Goal: Information Seeking & Learning: Find specific fact

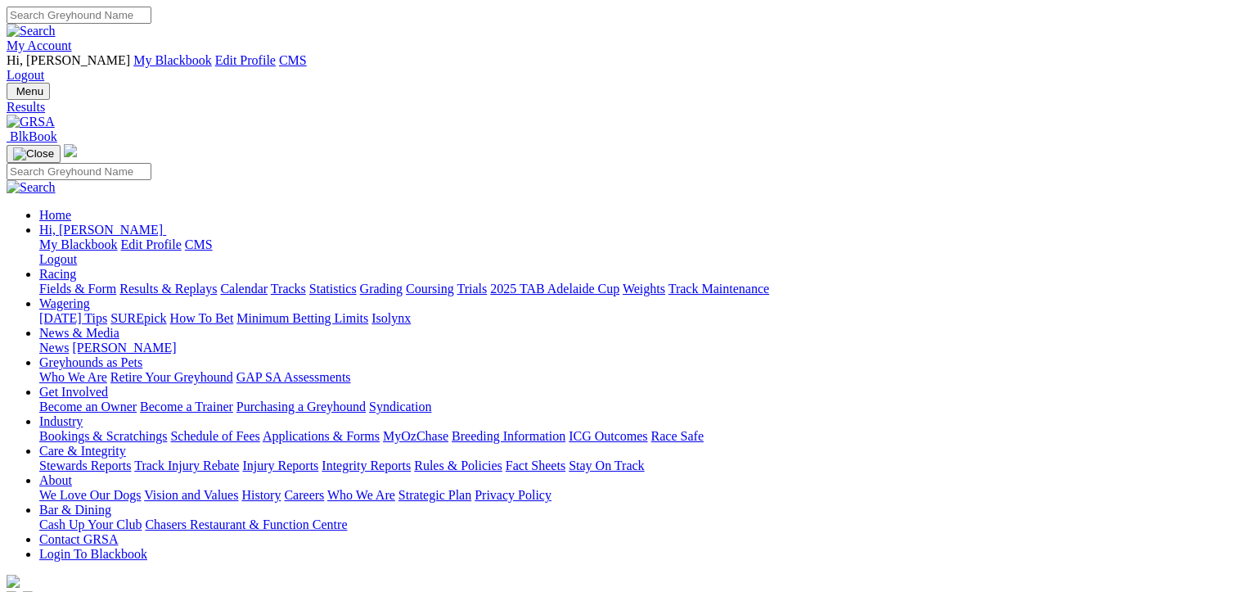
type input "[DATE]"
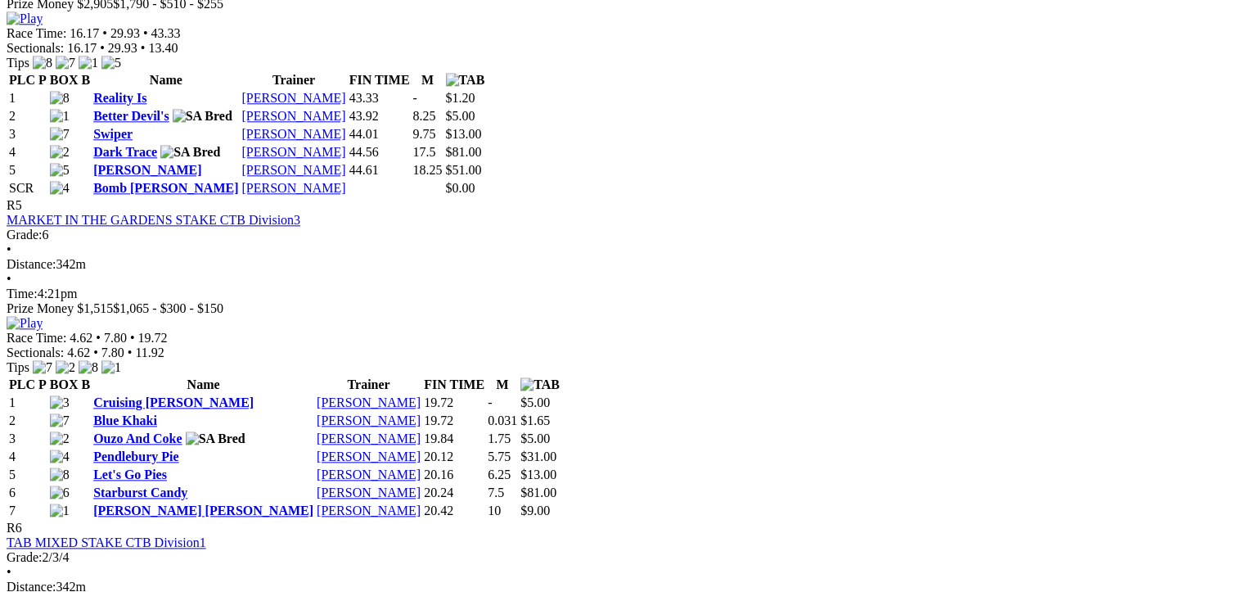
scroll to position [1909, 0]
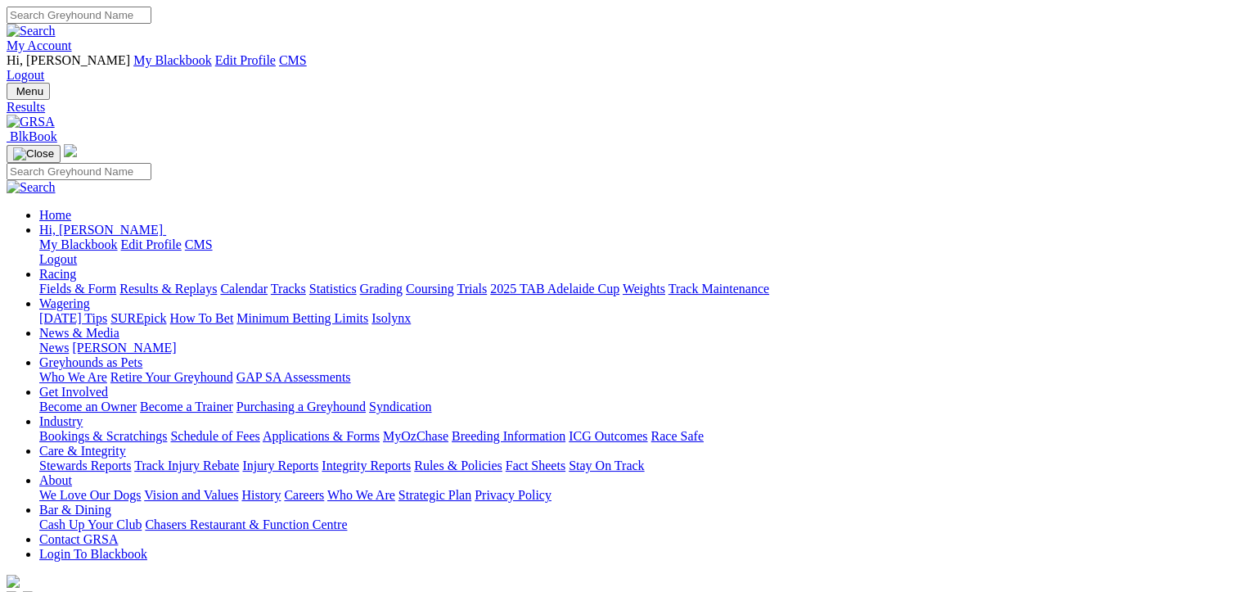
type input "[DATE]"
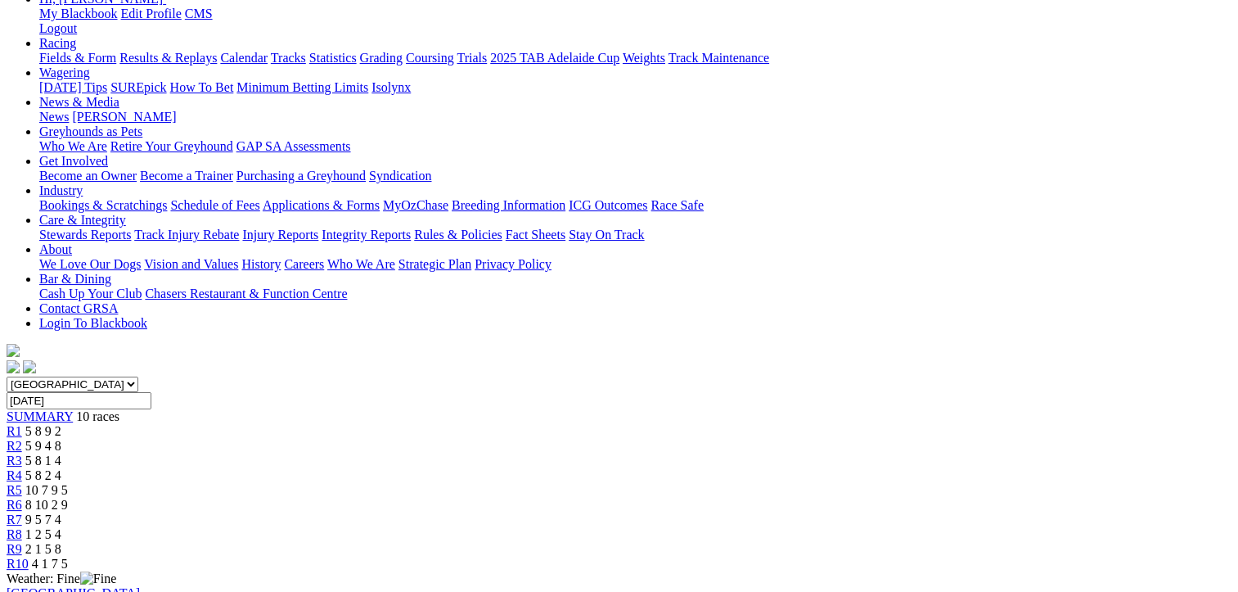
scroll to position [191, 0]
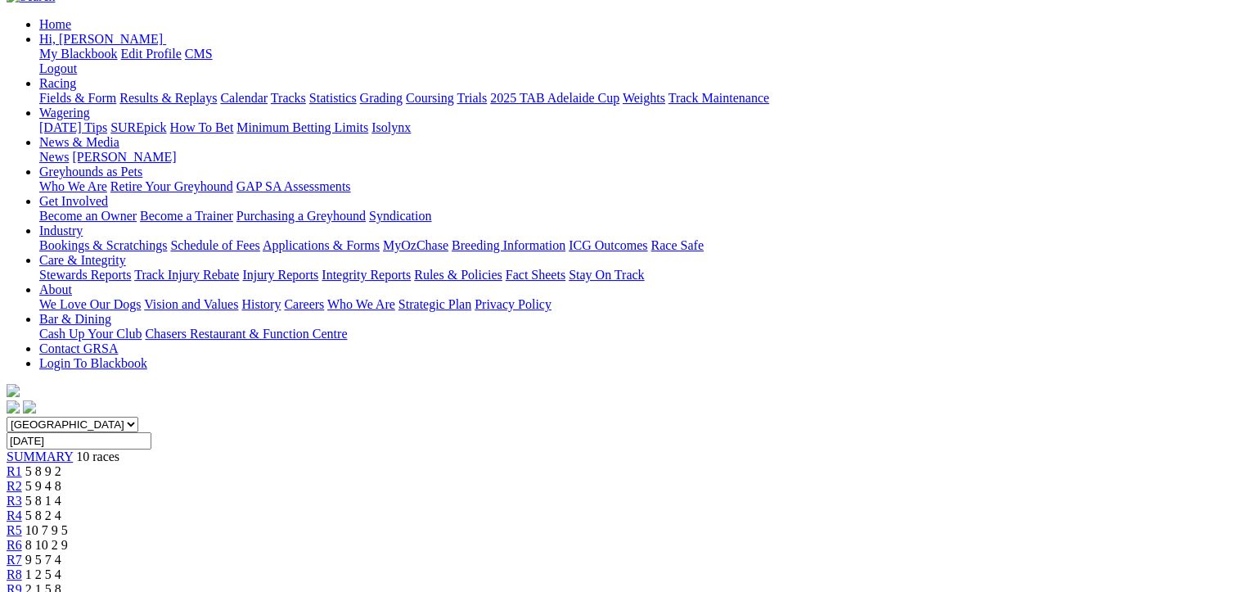
drag, startPoint x: 164, startPoint y: 67, endPoint x: 940, endPoint y: 113, distance: 777.9
click at [119, 449] on span "10 races" at bounding box center [97, 456] width 43 height 14
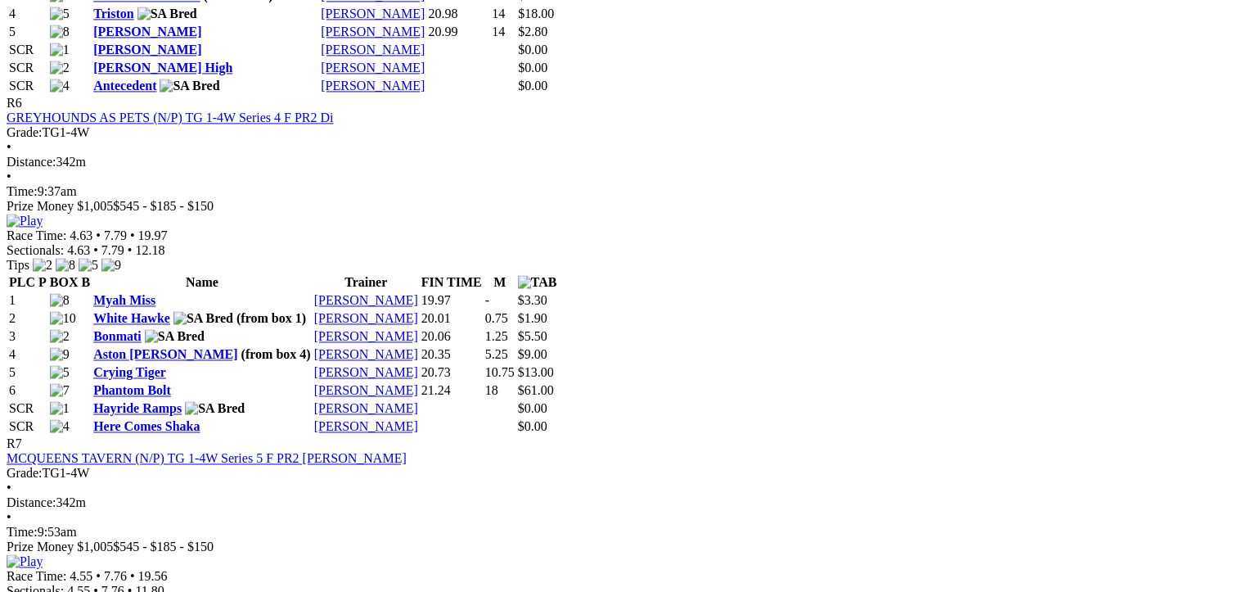
scroll to position [2291, 0]
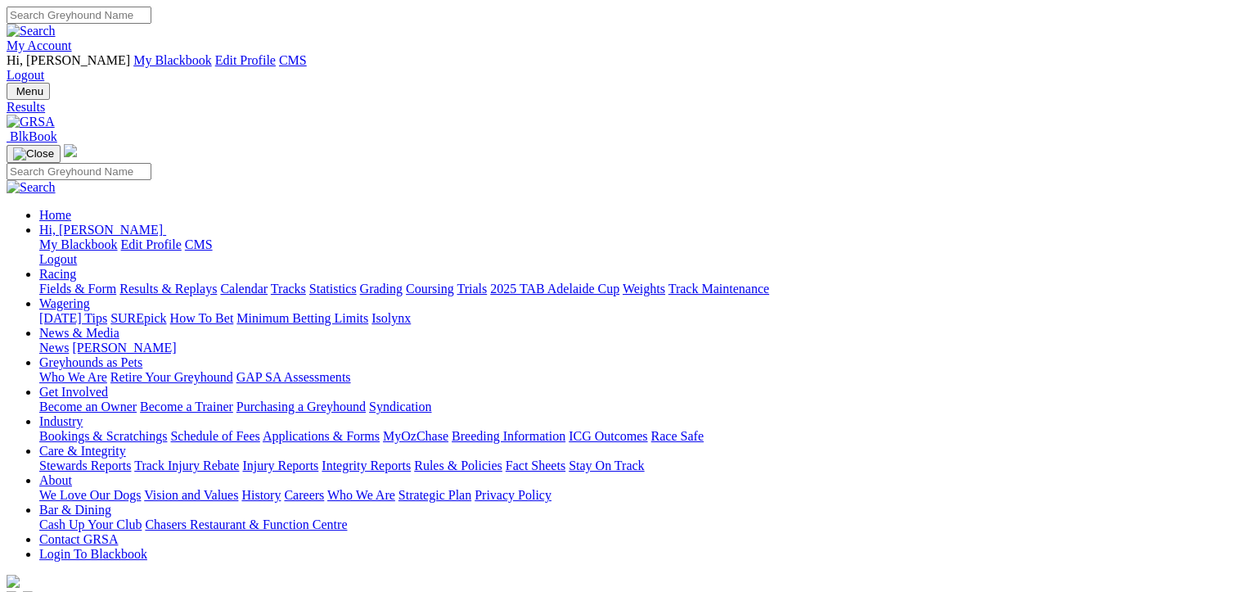
type input "[DATE]"
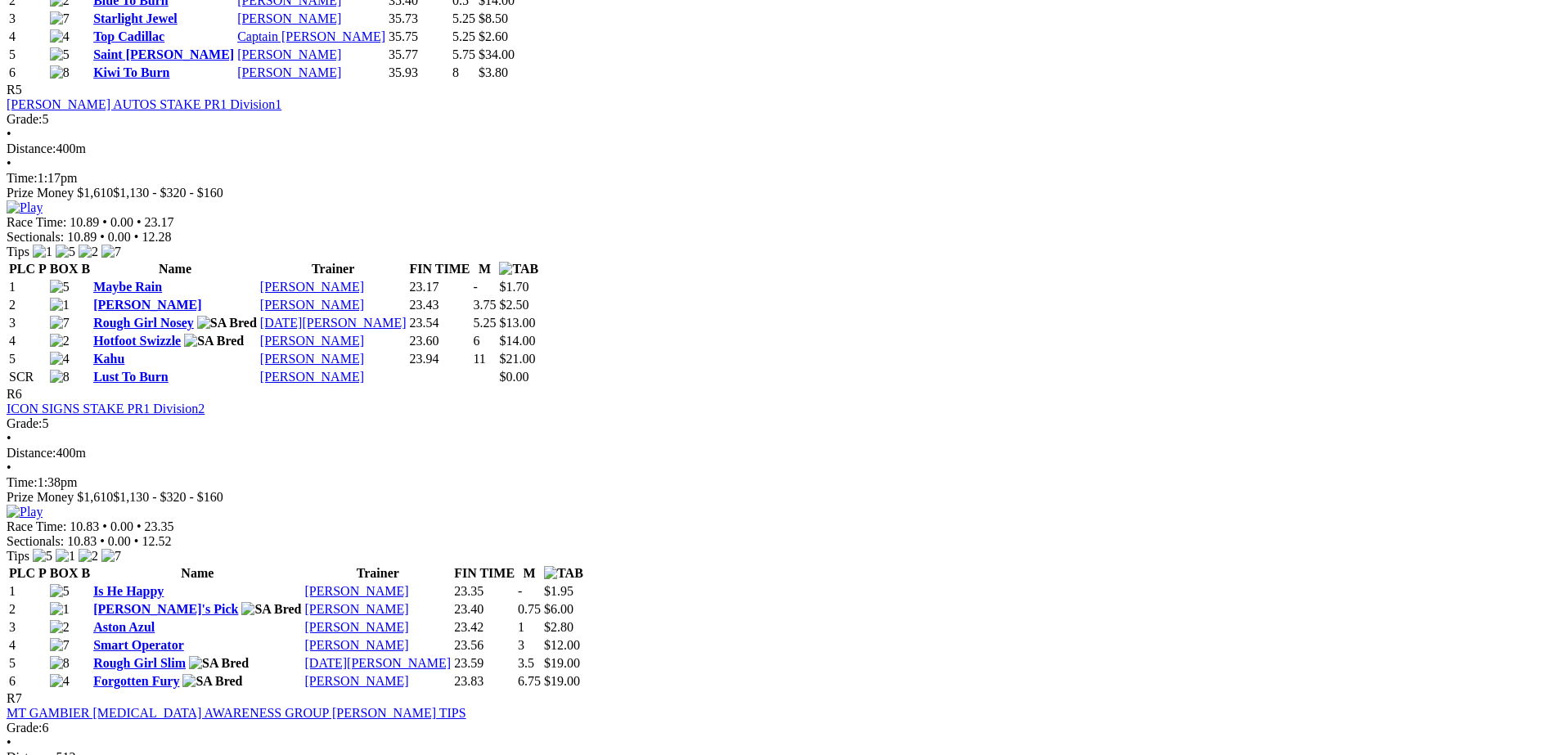
scroll to position [2072, 0]
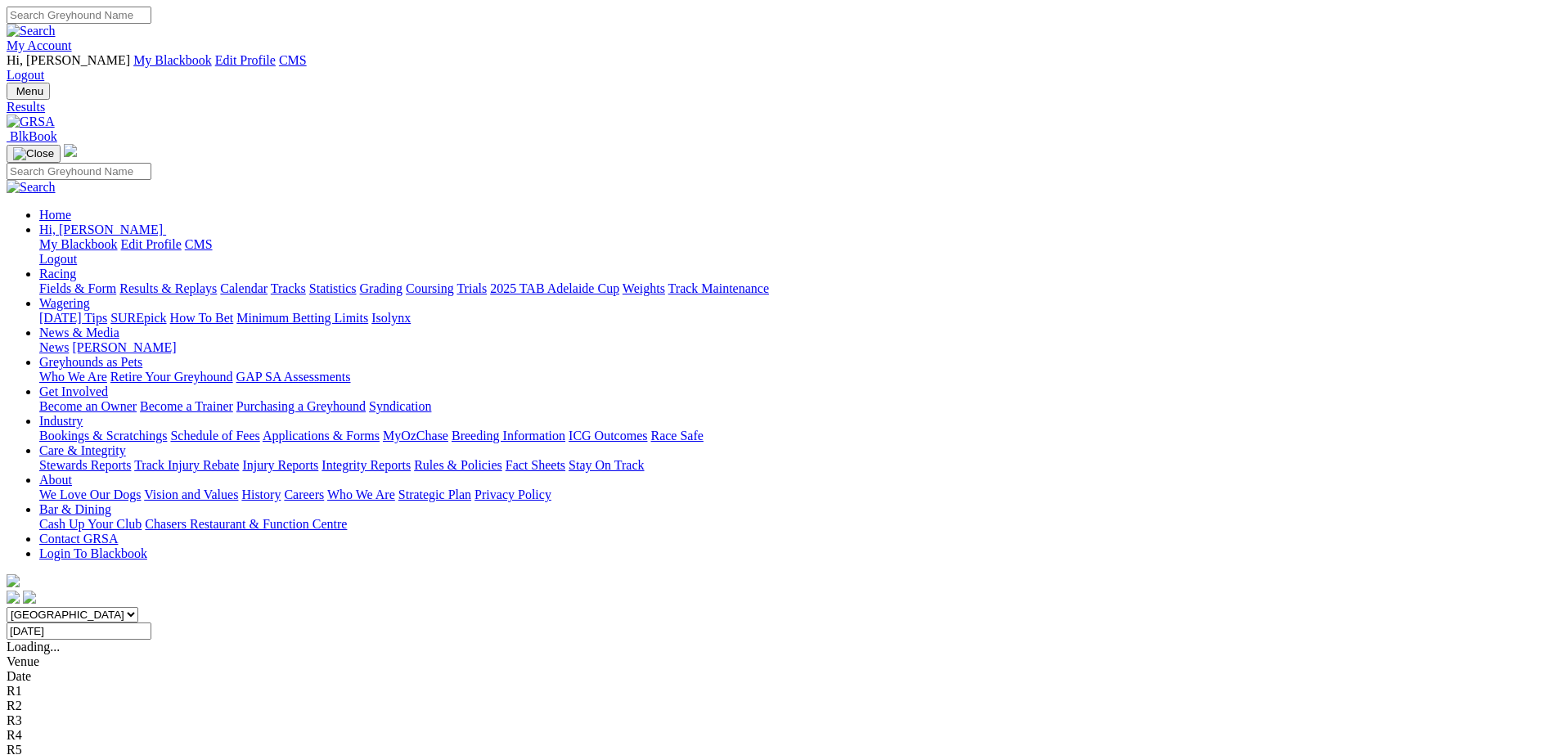
drag, startPoint x: 0, startPoint y: 0, endPoint x: 296, endPoint y: 398, distance: 496.5
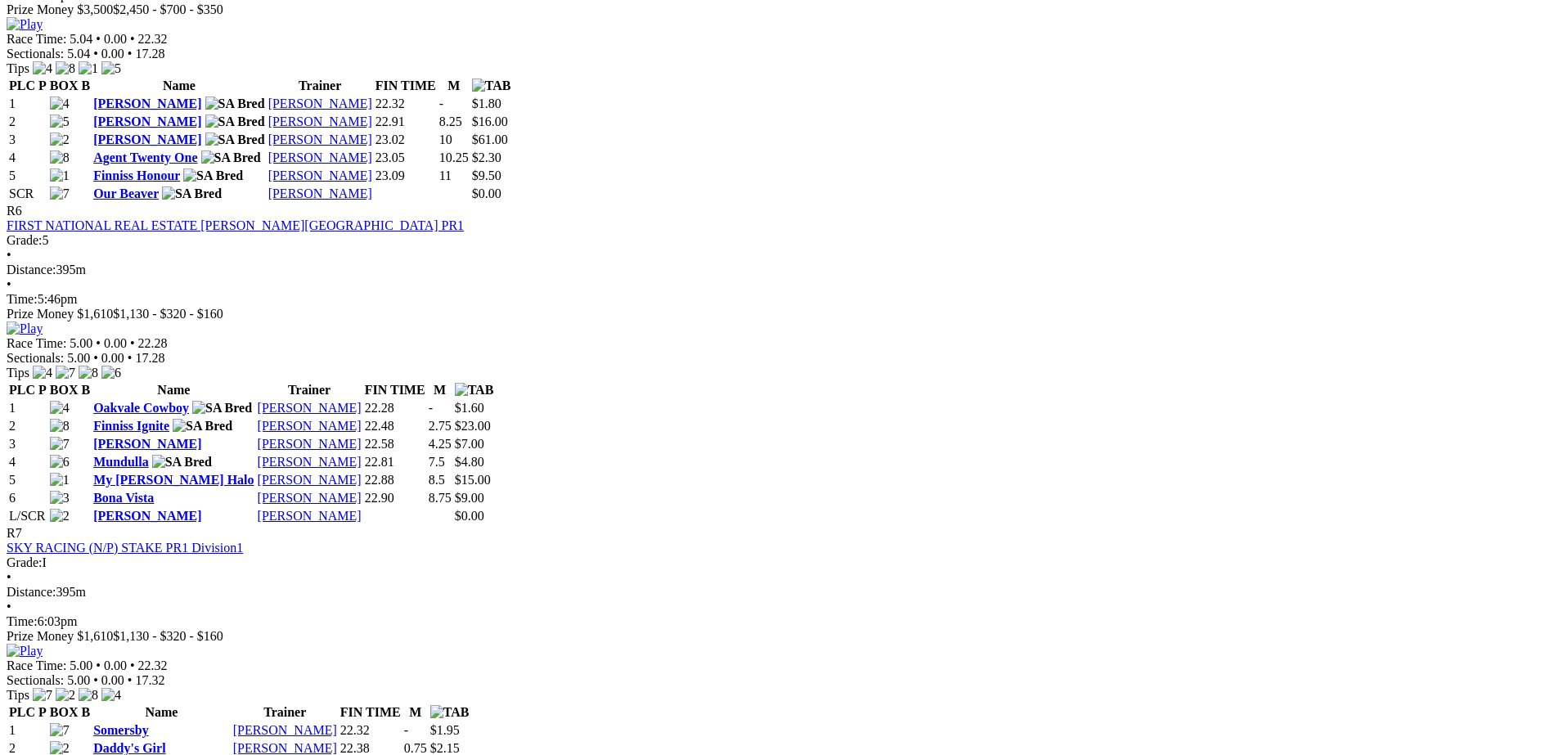
scroll to position [2203, 0]
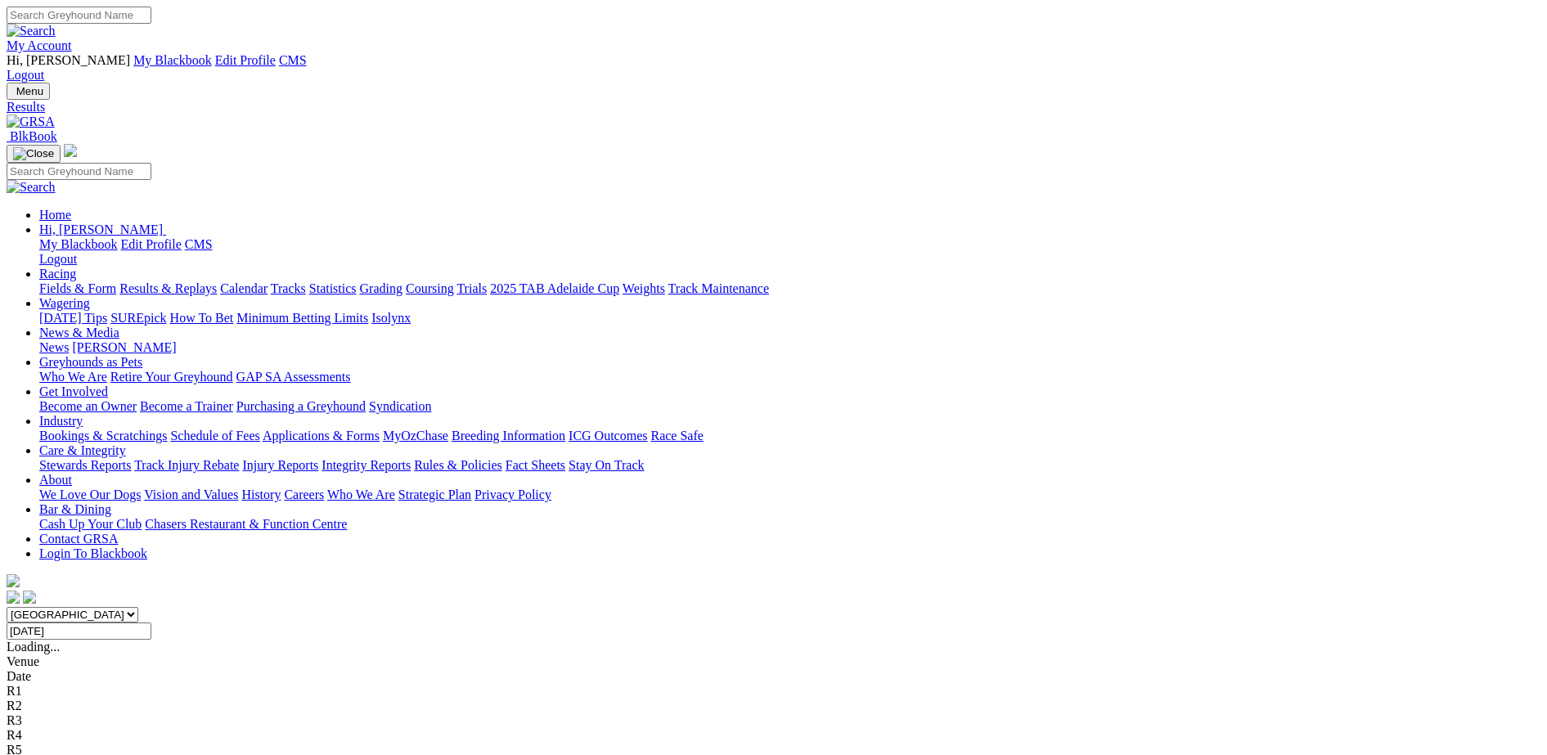
click at [151, 623] on input "Sunday, 3 Aug 2025" at bounding box center [79, 631] width 145 height 17
type input "[DATE]"
drag, startPoint x: 1434, startPoint y: 335, endPoint x: 1497, endPoint y: 228, distance: 124.3
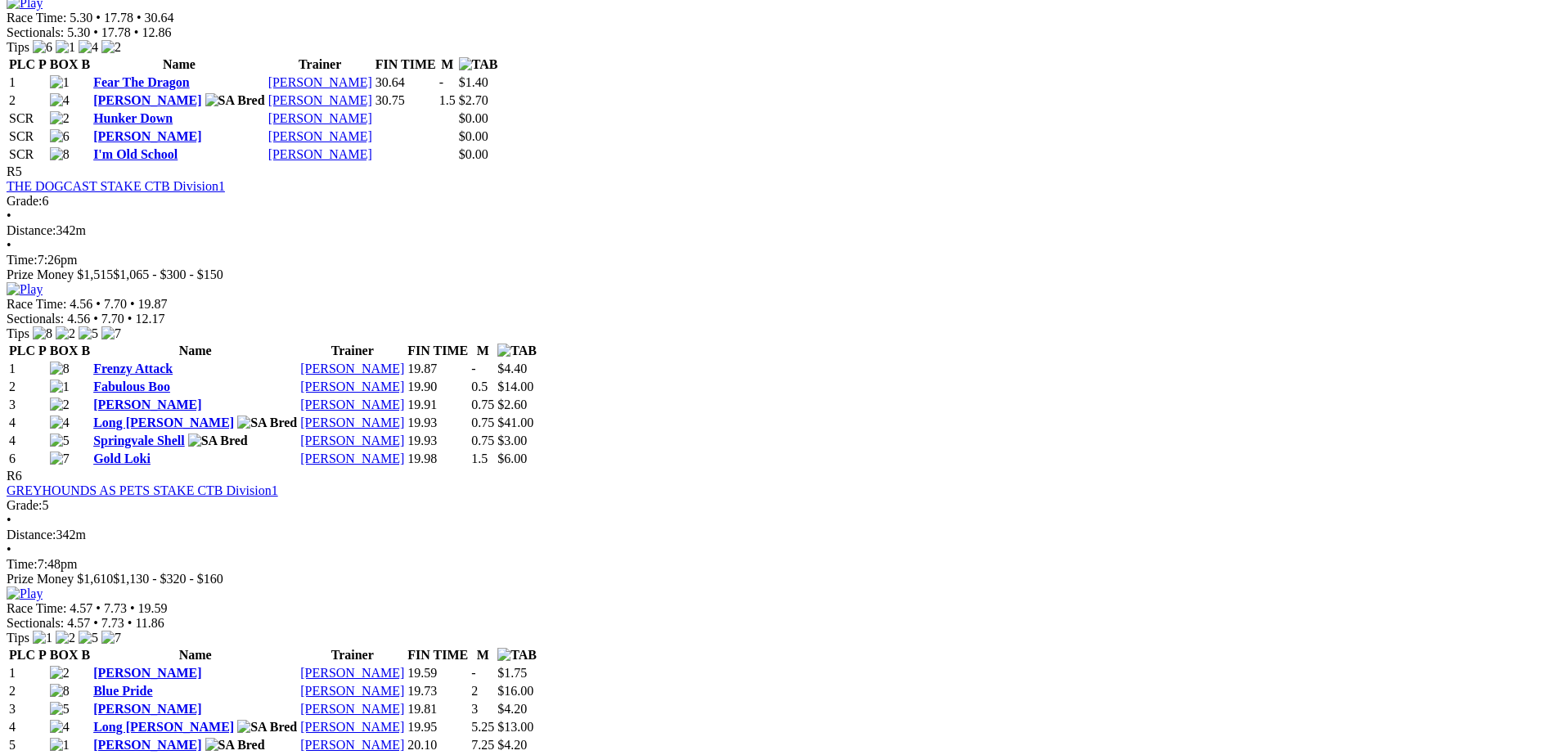
scroll to position [2255, 0]
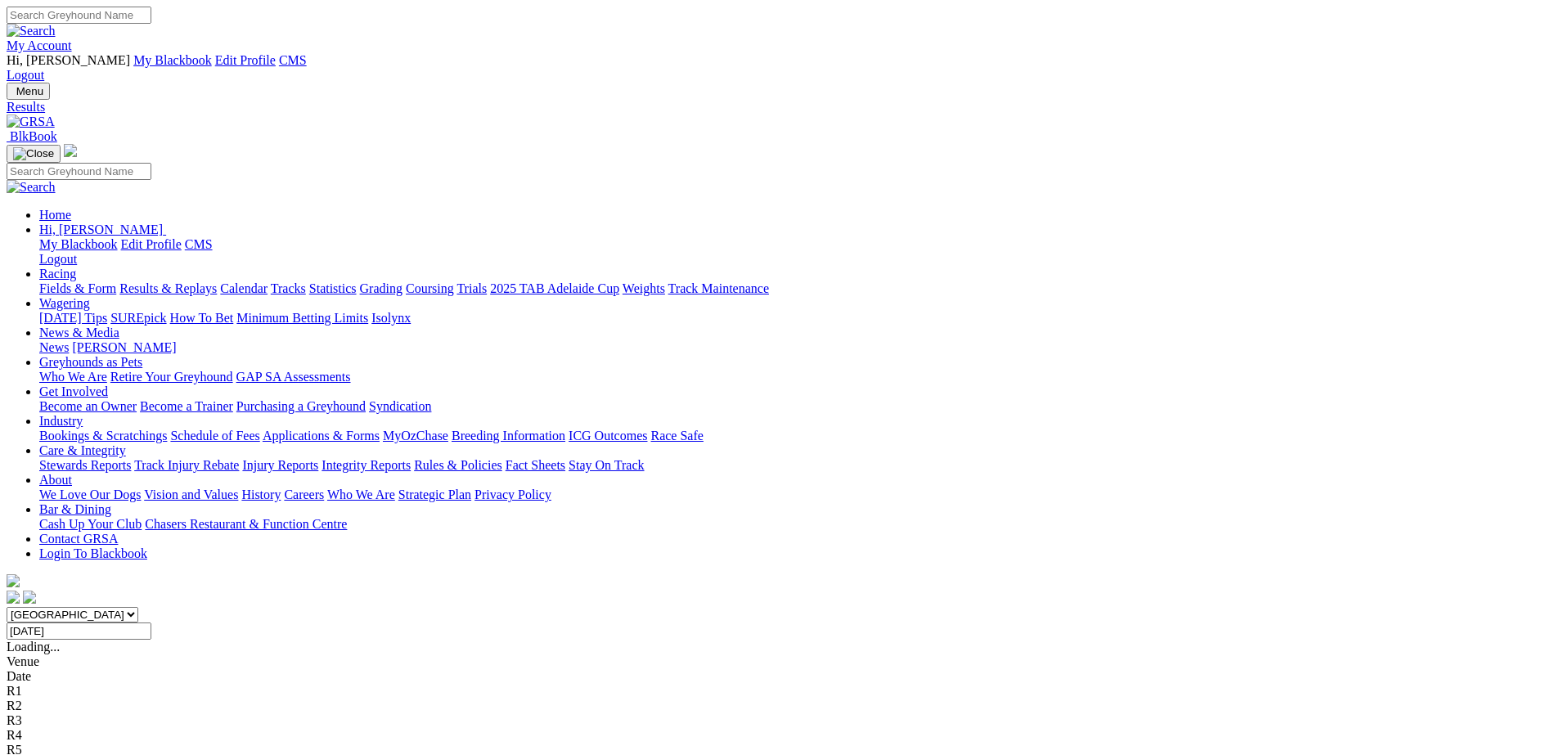
click at [151, 623] on input "[DATE]" at bounding box center [79, 631] width 145 height 17
type input "[DATE]"
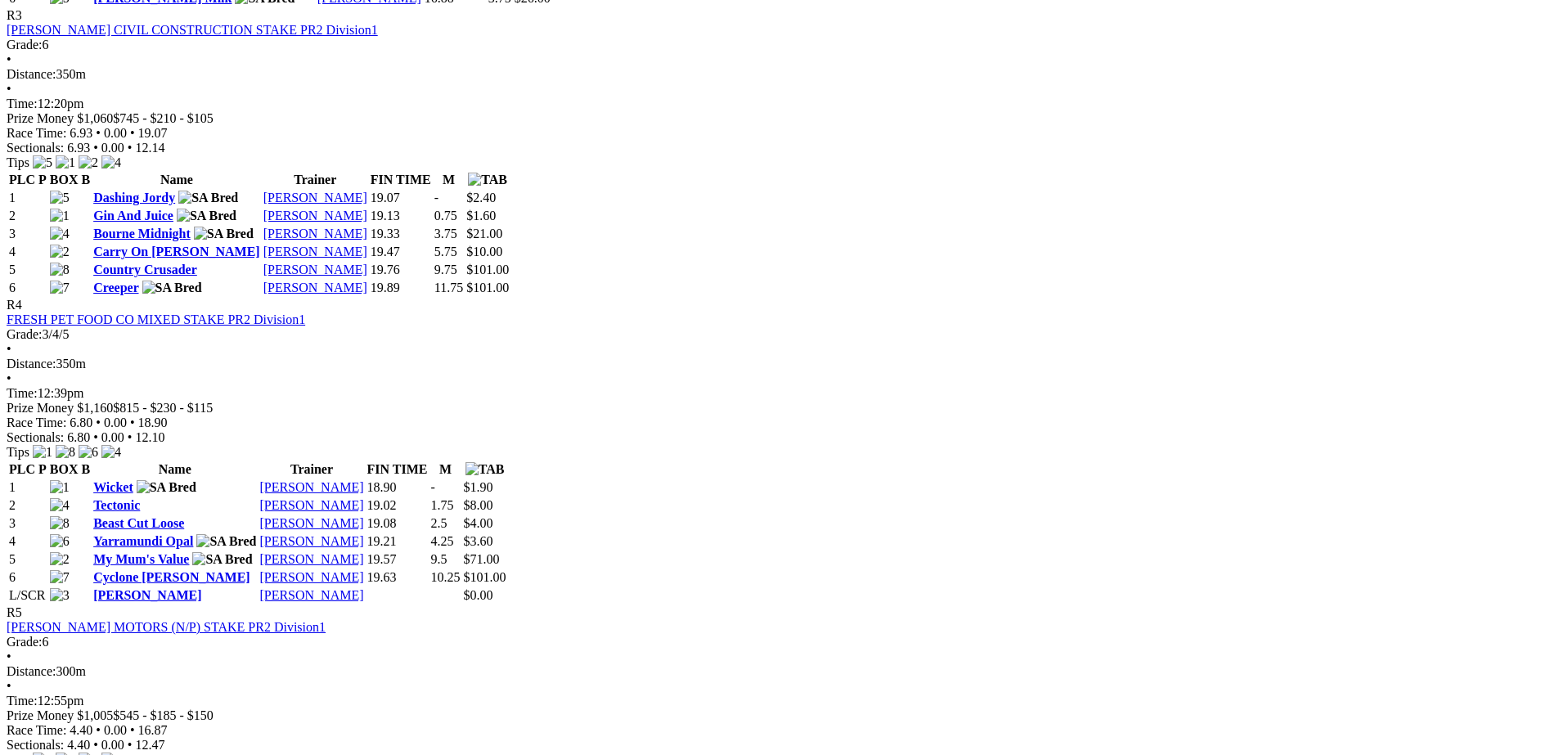
scroll to position [2140, 0]
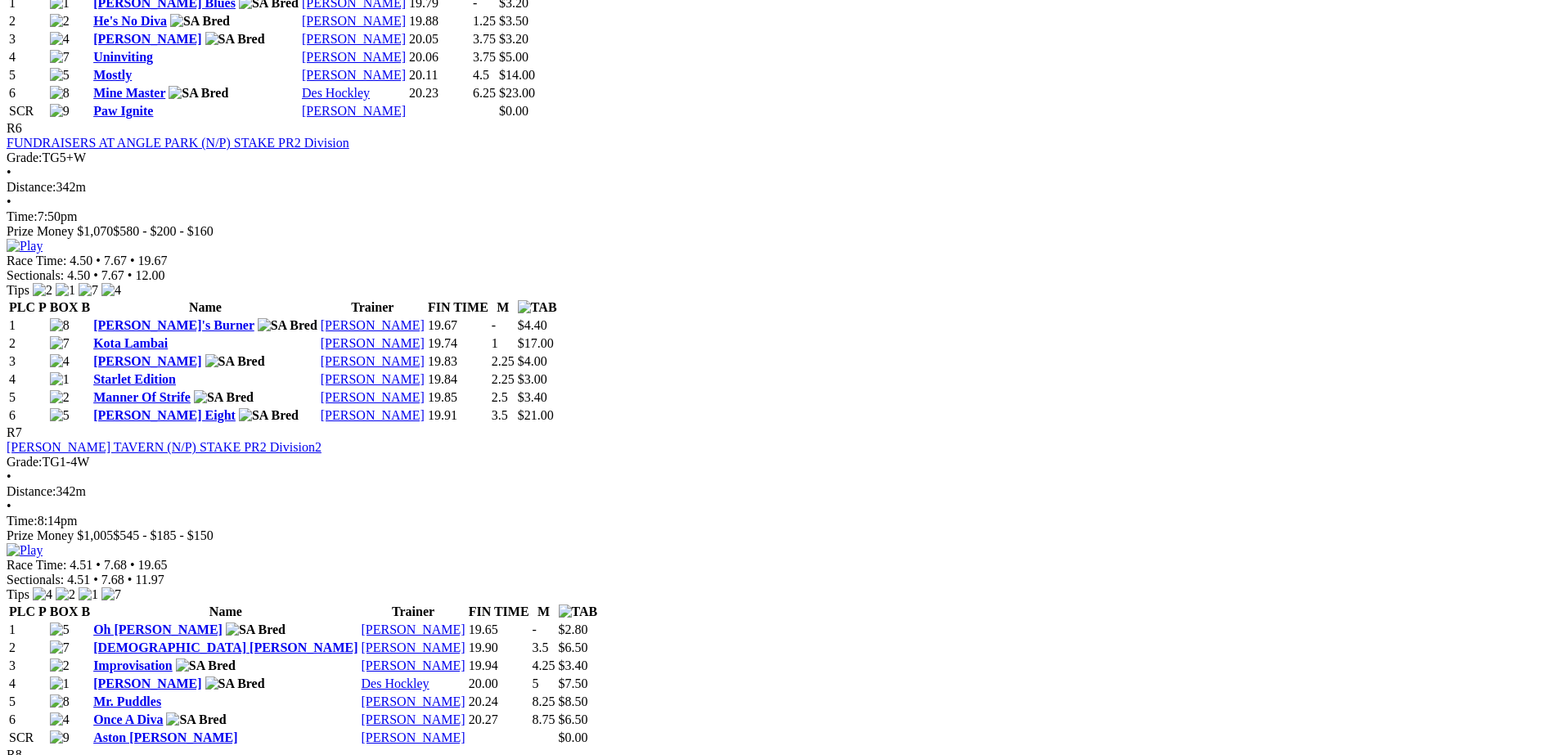
scroll to position [2438, 0]
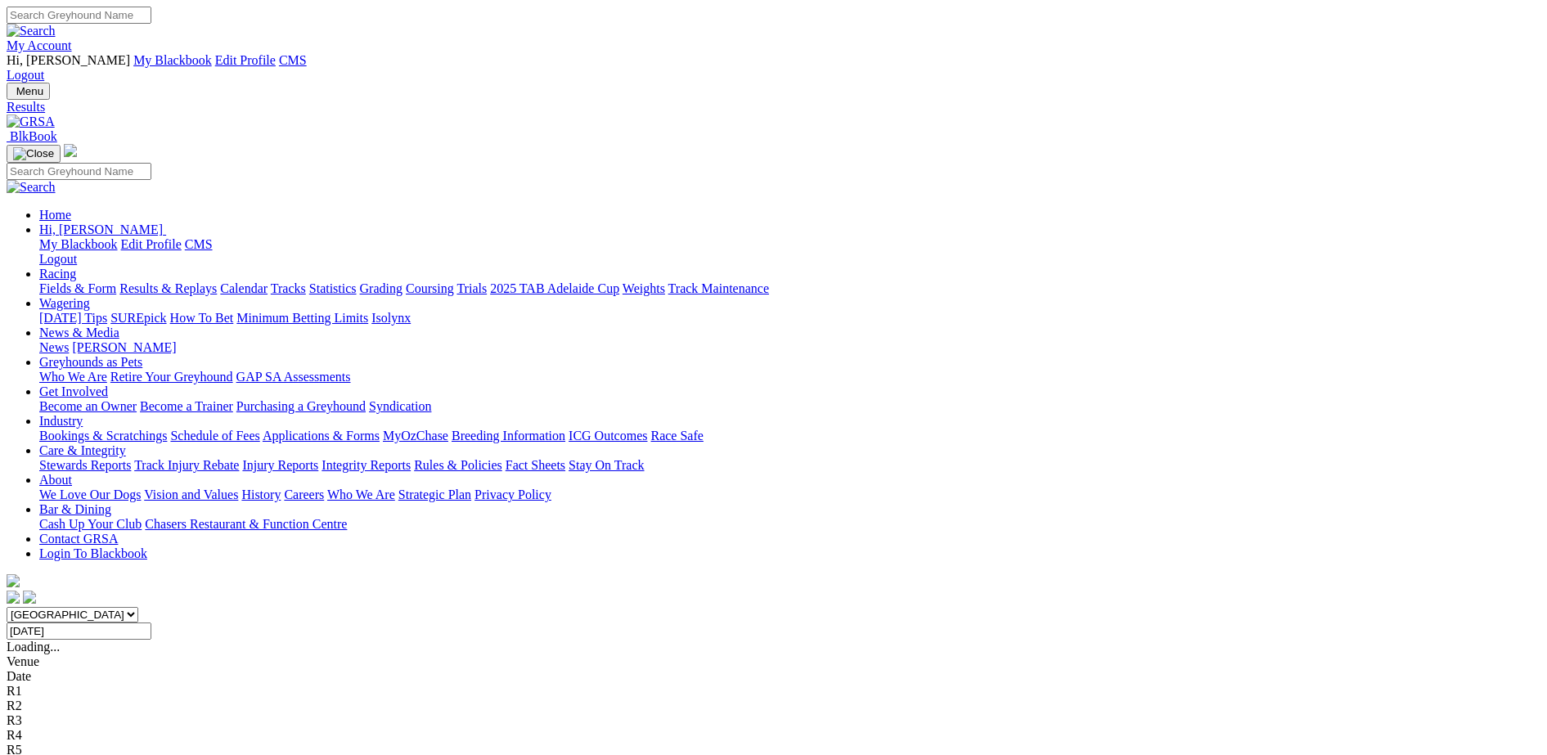
click at [138, 607] on select "South Australia New South Wales Northern Territory Queensland Tasmania Victoria…" at bounding box center [73, 615] width 132 height 16
click at [151, 623] on input "Tuesday, 5 Aug 2025" at bounding box center [79, 631] width 145 height 17
click at [151, 623] on input "Wednesday, 6 Aug 2025" at bounding box center [79, 631] width 145 height 17
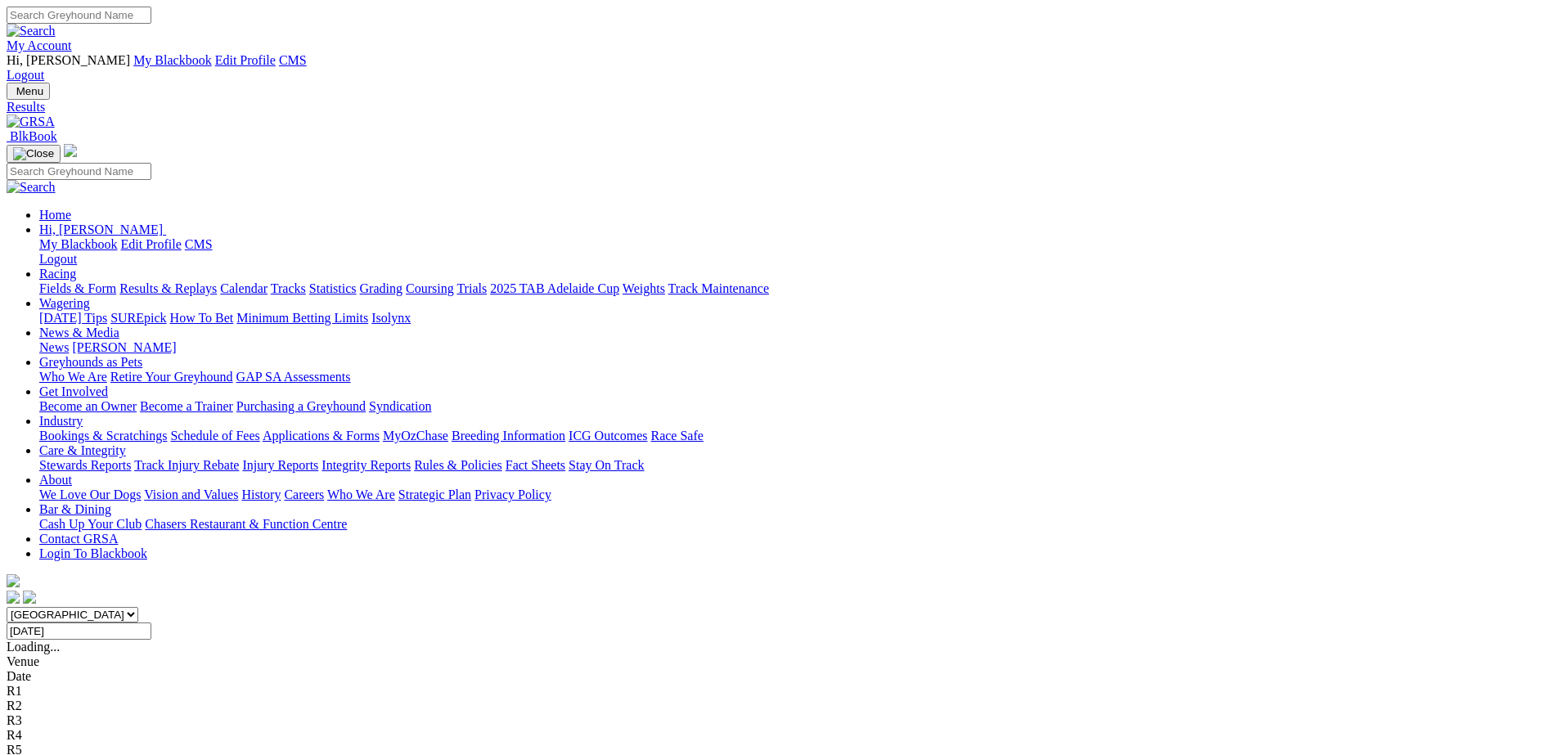
type input "[DATE]"
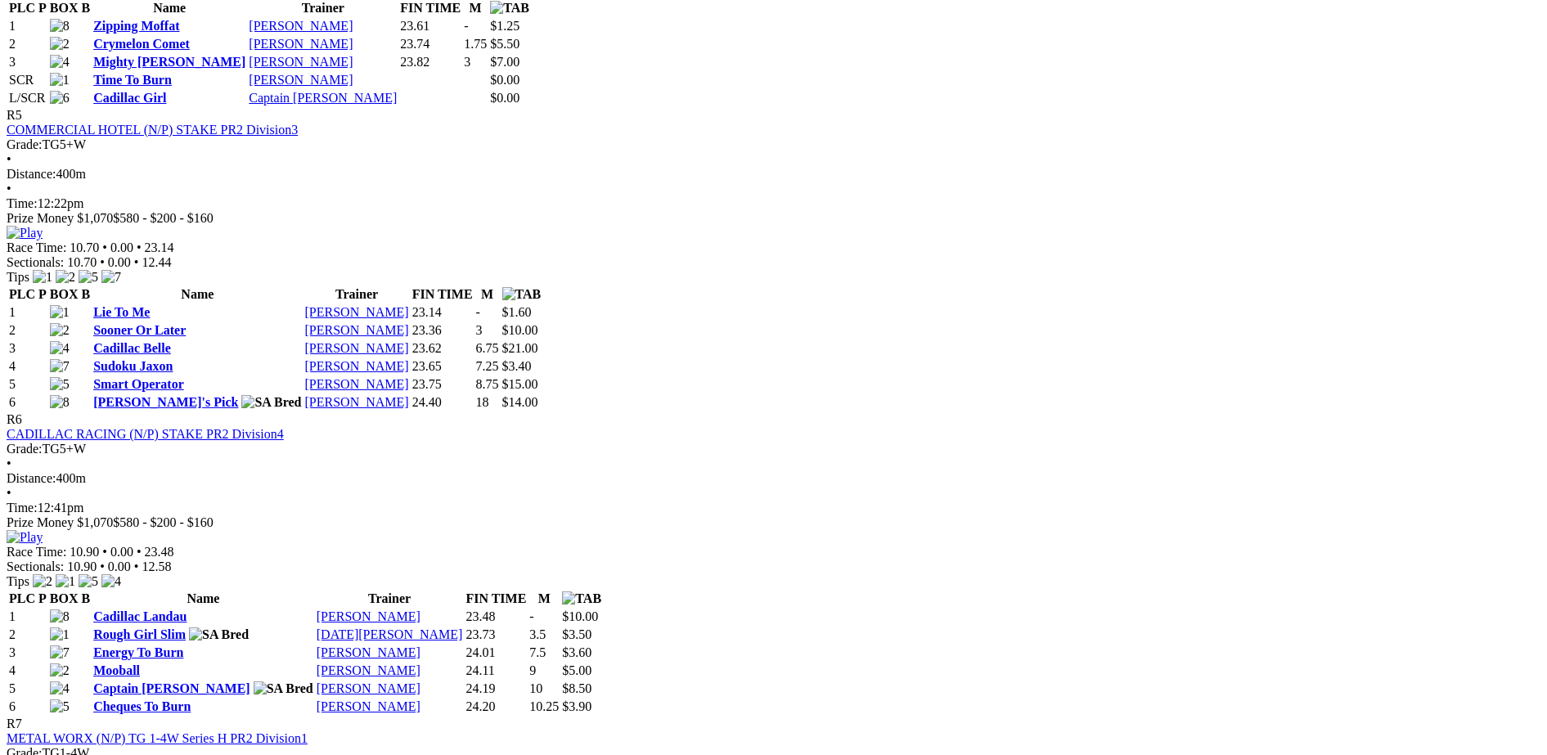
scroll to position [2006, 0]
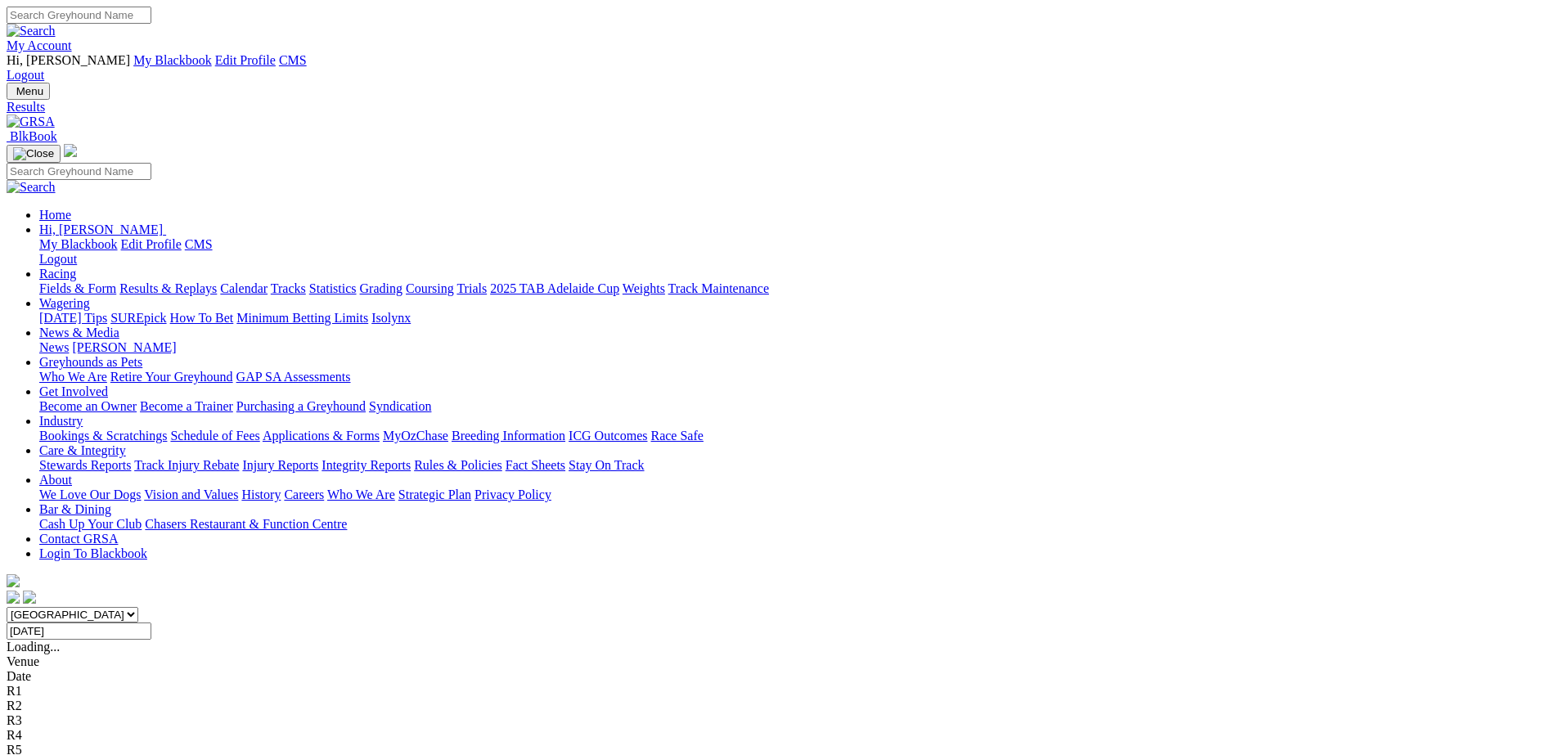
click at [151, 623] on input "Thursday, 7 Aug 2025" at bounding box center [79, 631] width 145 height 17
type input "[DATE]"
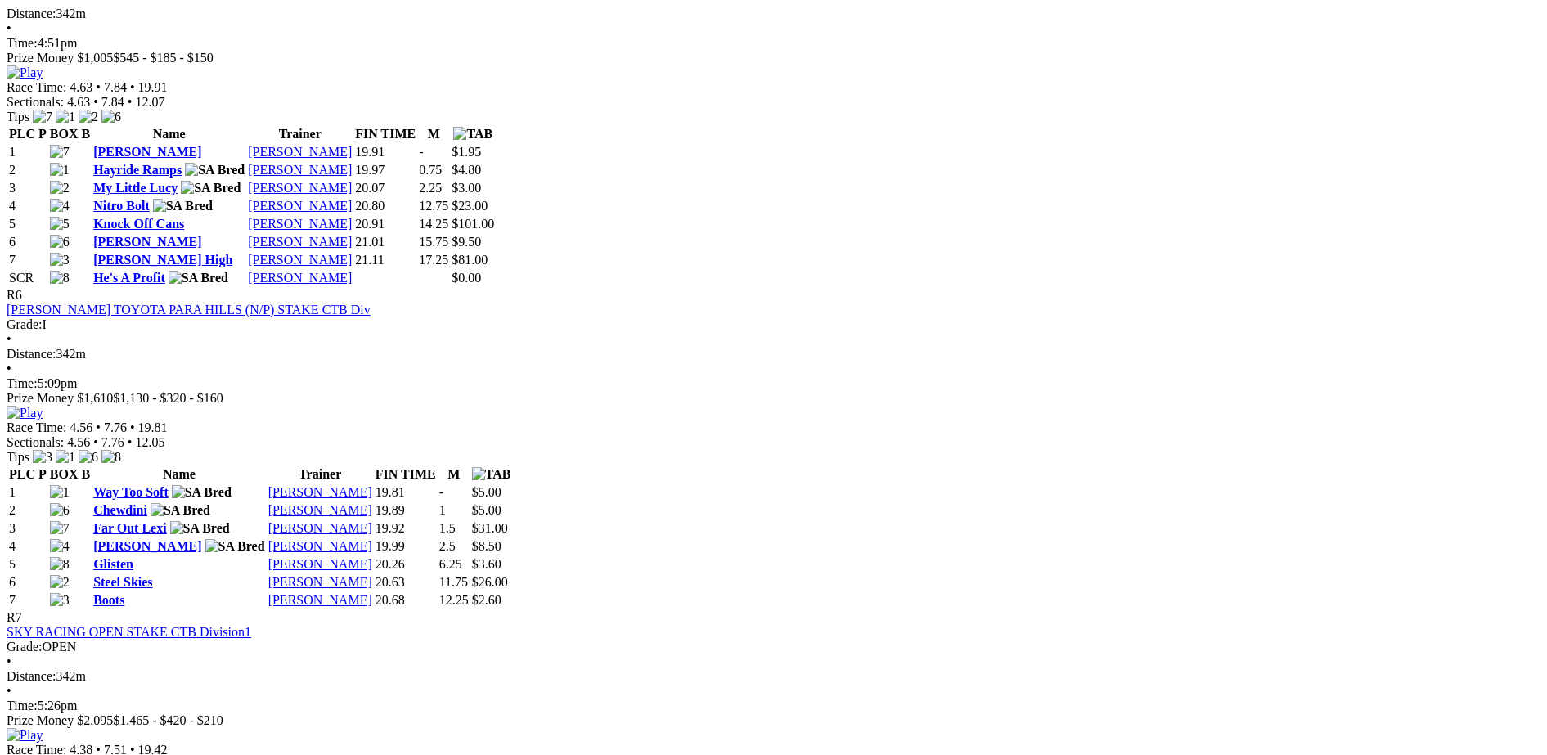
scroll to position [2148, 0]
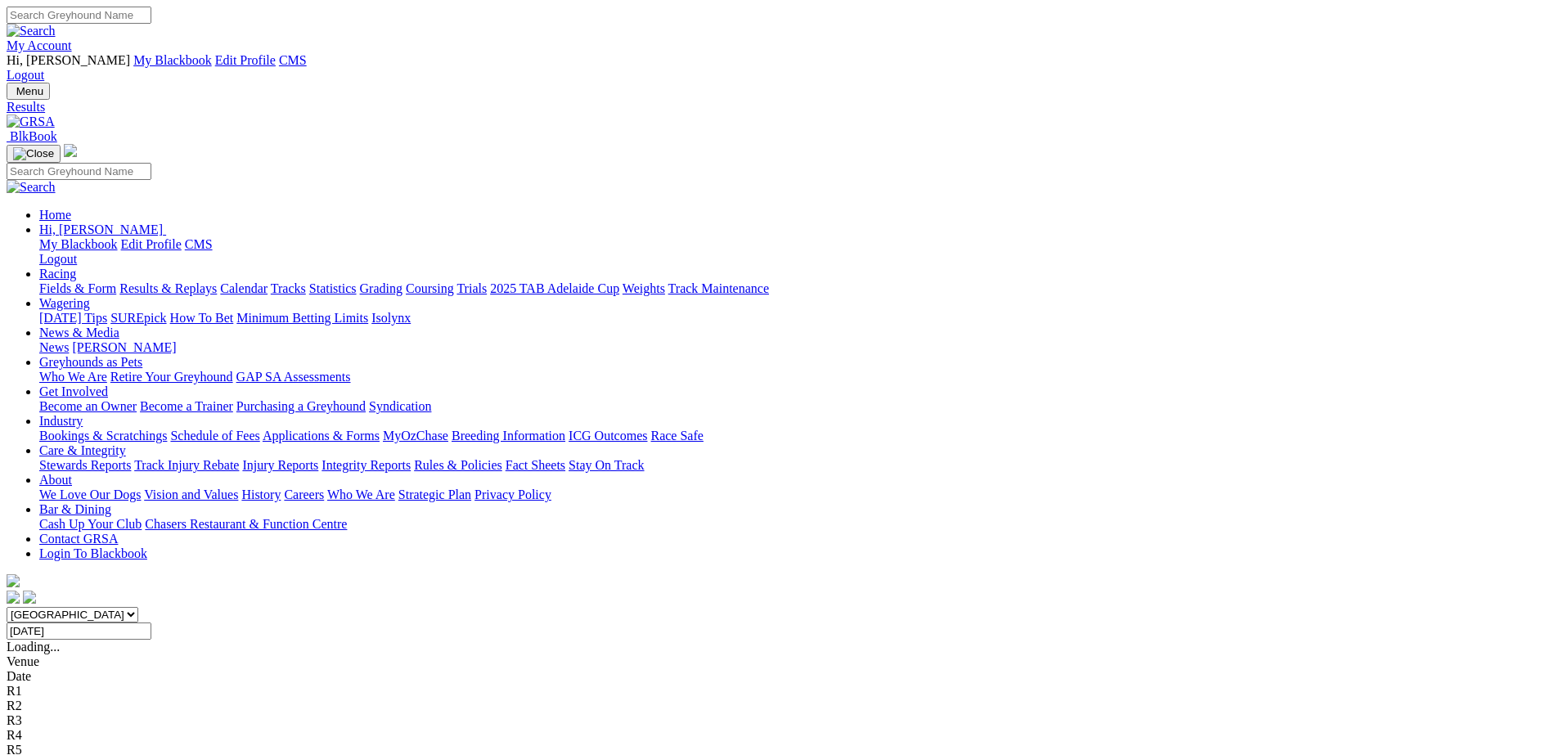
click at [151, 623] on input "Friday, 8 Aug 2025" at bounding box center [79, 631] width 145 height 17
click at [151, 623] on input "Saturday, 9 Aug 2025" at bounding box center [79, 631] width 145 height 17
type input "[DATE]"
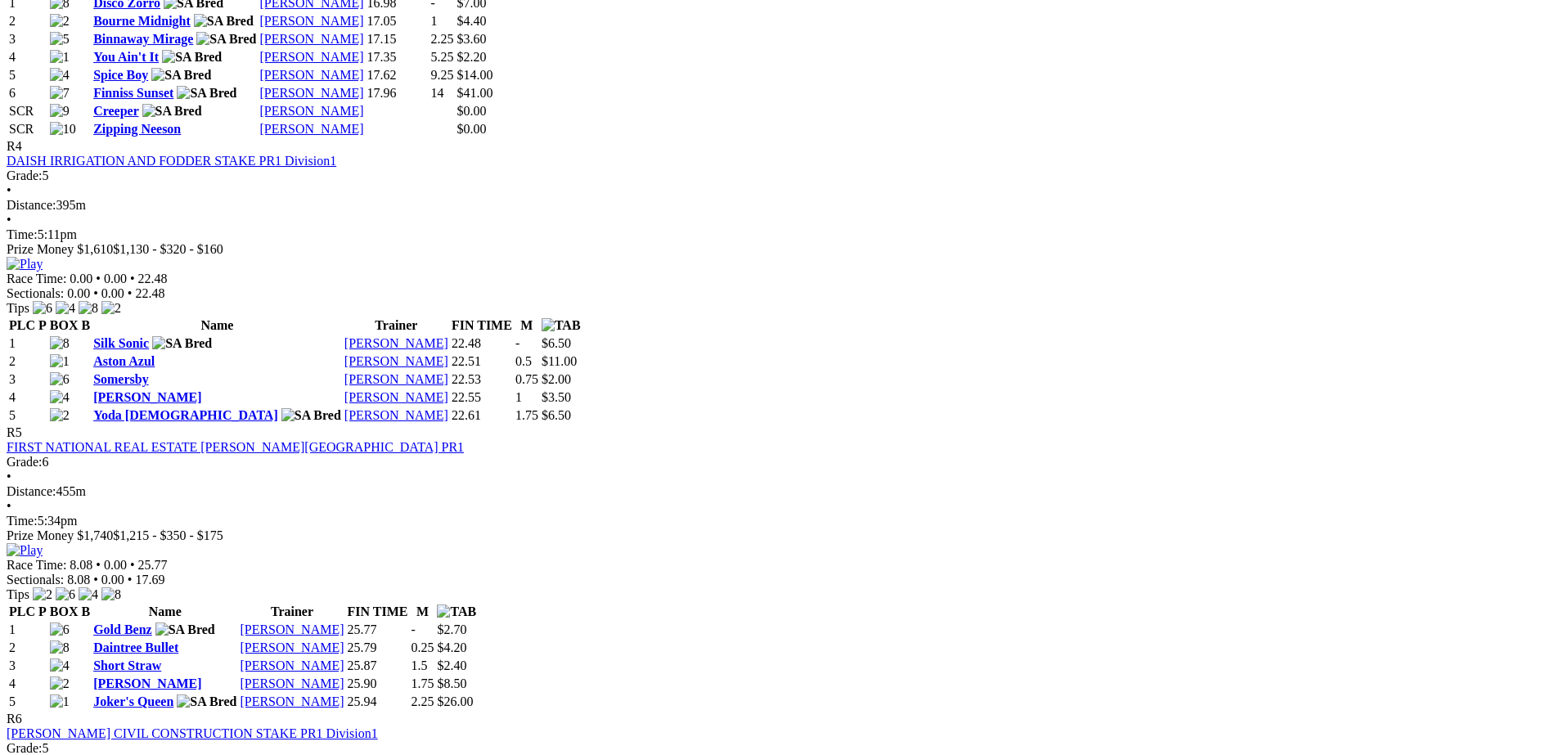
scroll to position [2148, 0]
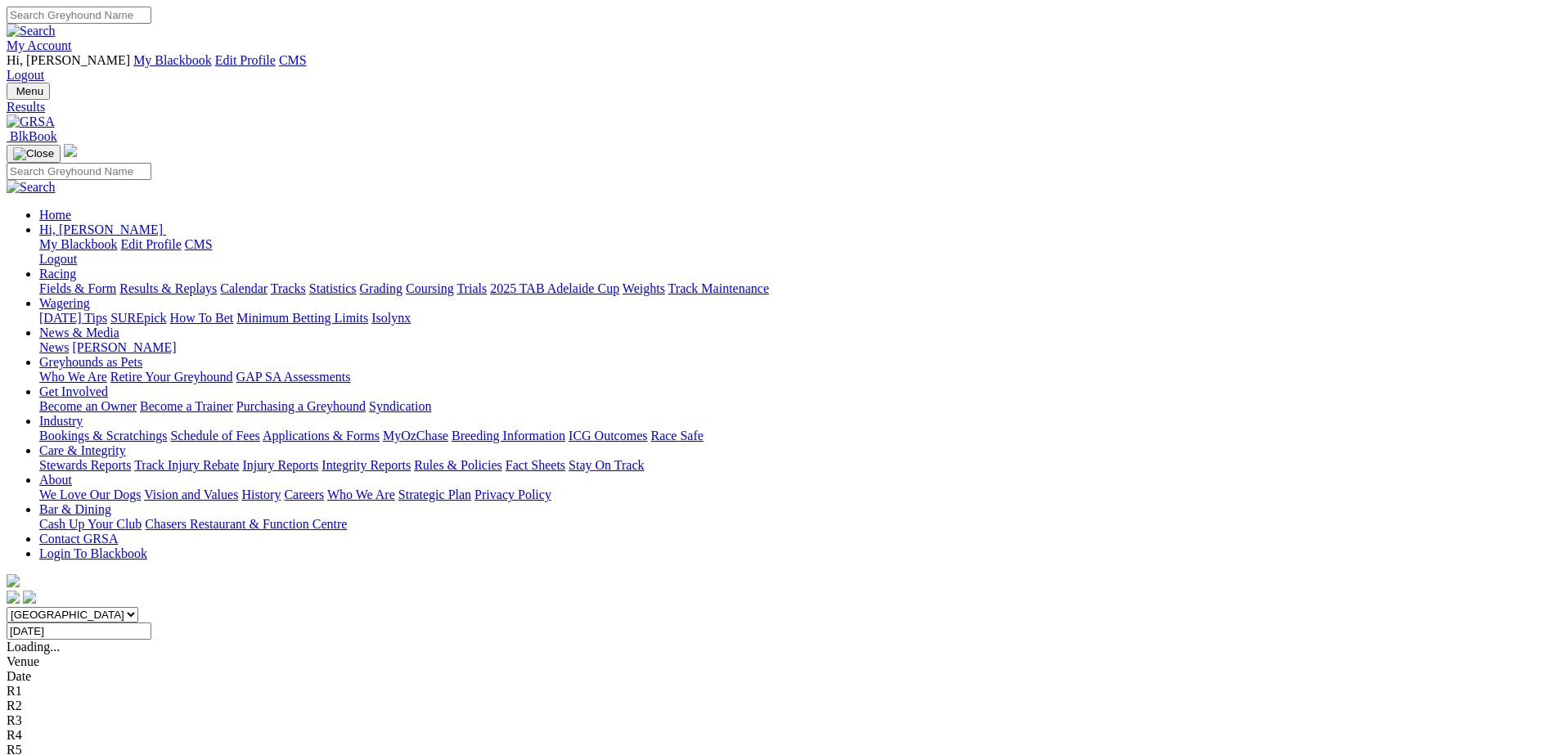
click at [151, 623] on input "Sunday, 10 Aug 2025" at bounding box center [79, 631] width 145 height 17
type input "[DATE]"
click at [151, 623] on input "[DATE]" at bounding box center [79, 631] width 145 height 17
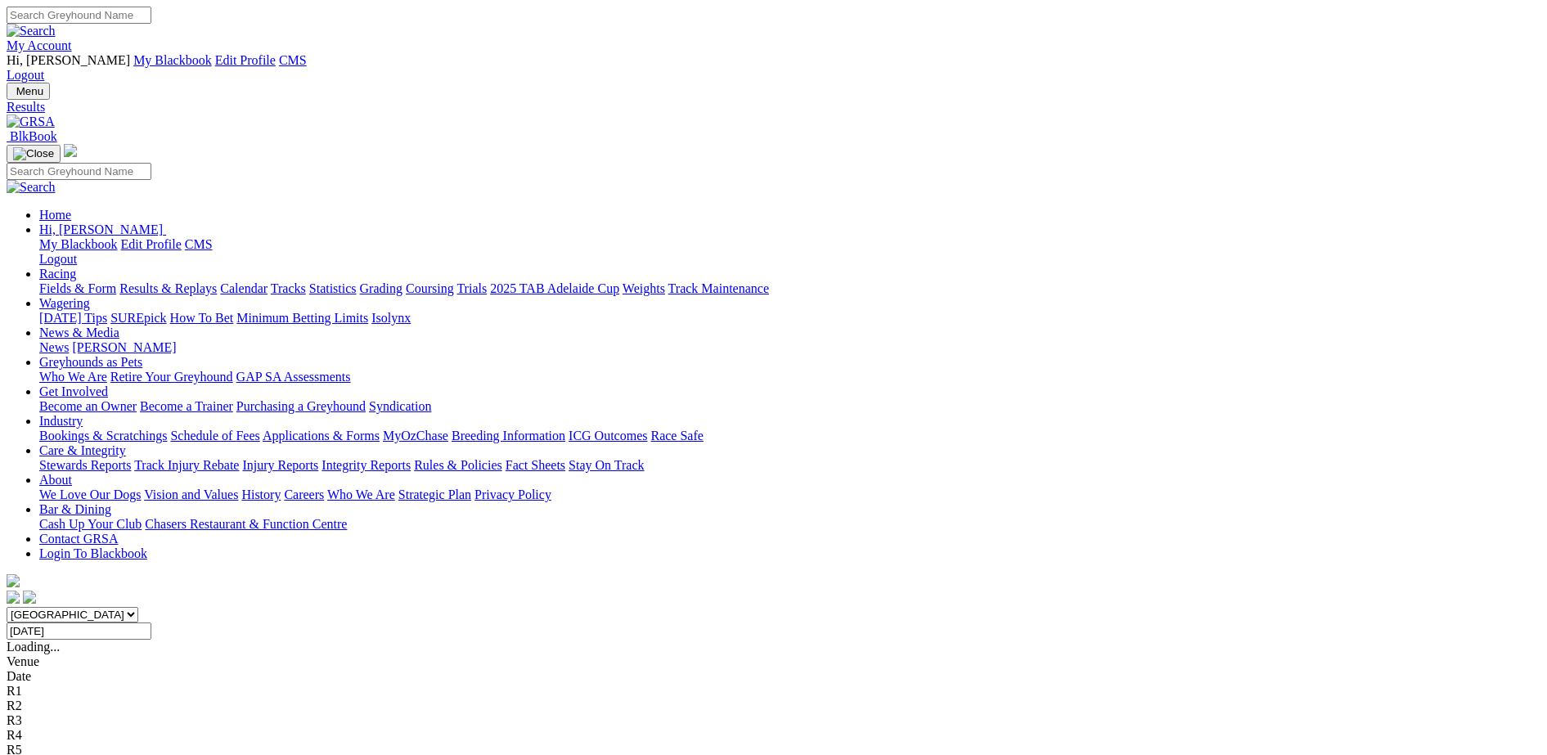
type input "Sunday, 27 Jul 2025"
click at [151, 623] on input "Sunday, 27 Jul 2025" at bounding box center [79, 631] width 145 height 17
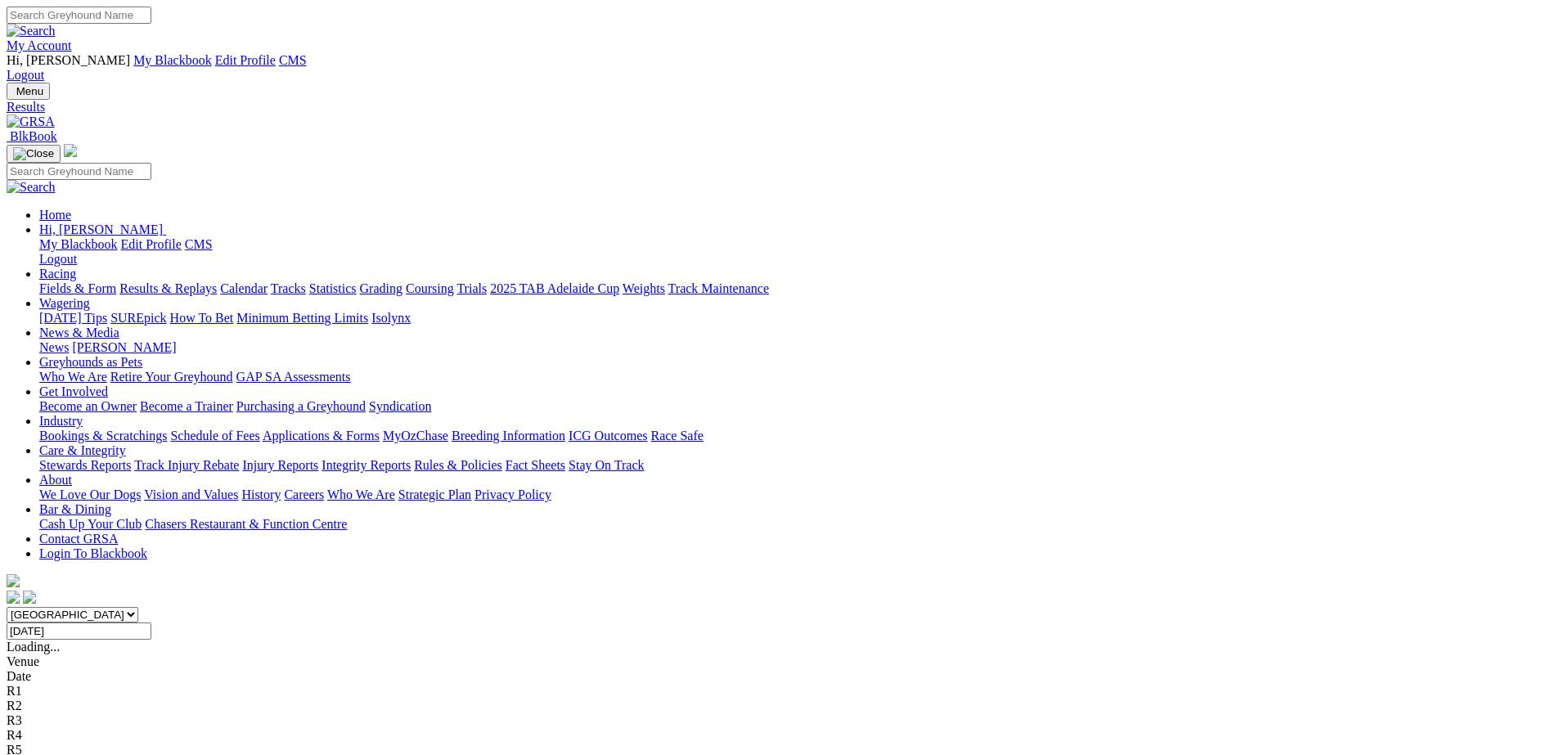
type input "[DATE]"
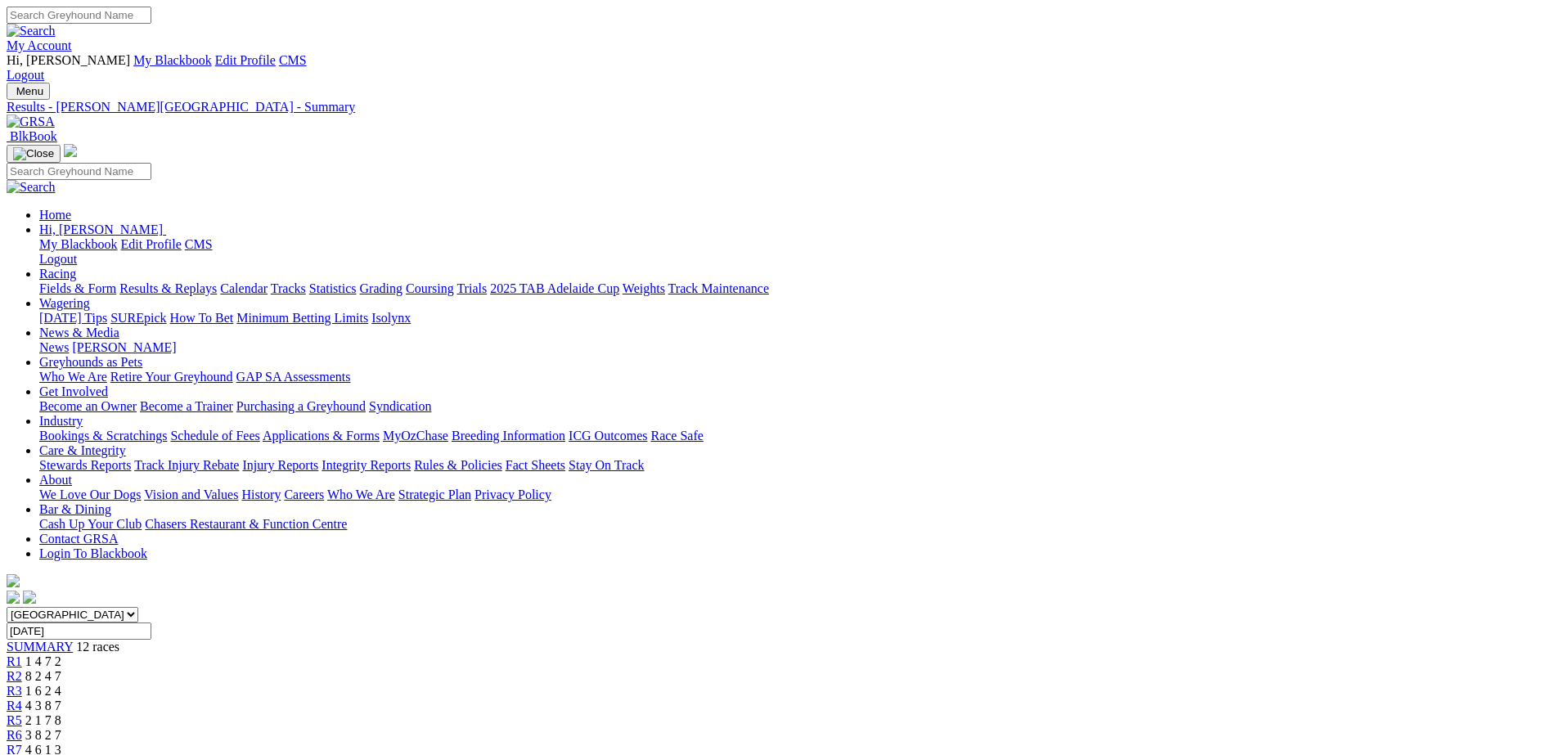
scroll to position [239, 0]
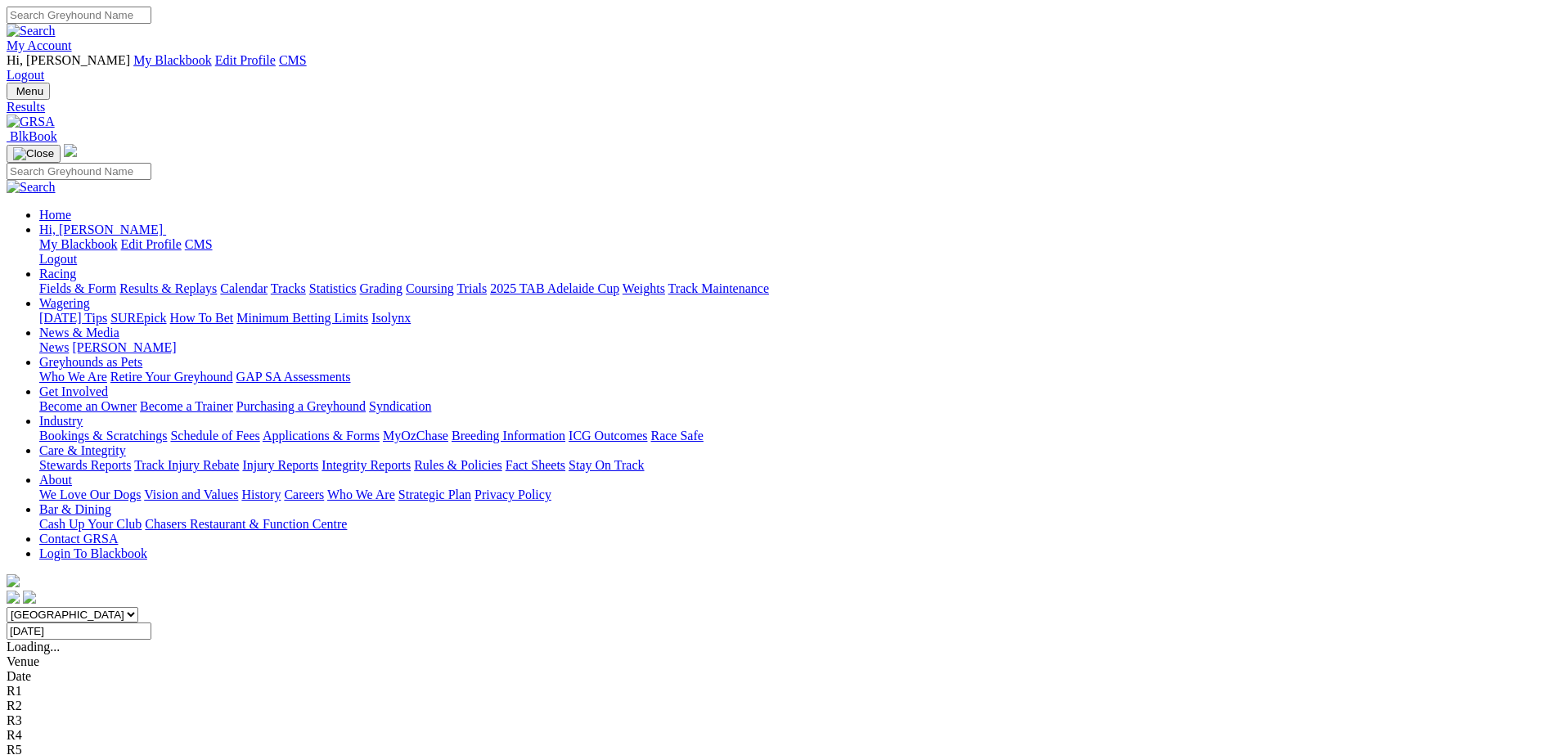
click at [1012, 623] on div "[DATE]" at bounding box center [774, 631] width 1534 height 17
click at [151, 623] on input "Sunday, 20 Jul 2025" at bounding box center [79, 631] width 145 height 17
type input "[DATE]"
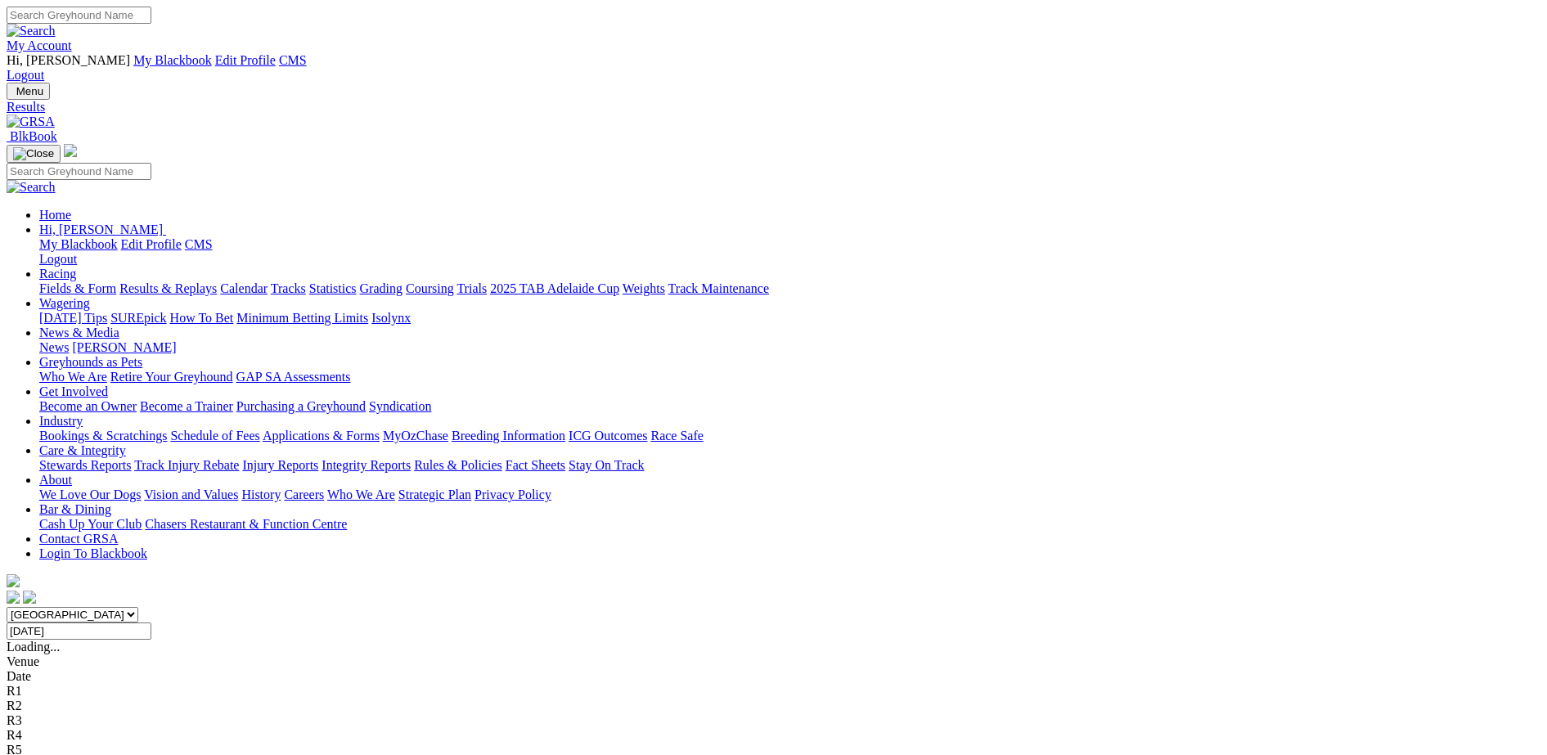
click at [151, 623] on input "[DATE]" at bounding box center [79, 631] width 145 height 17
type input "[DATE]"
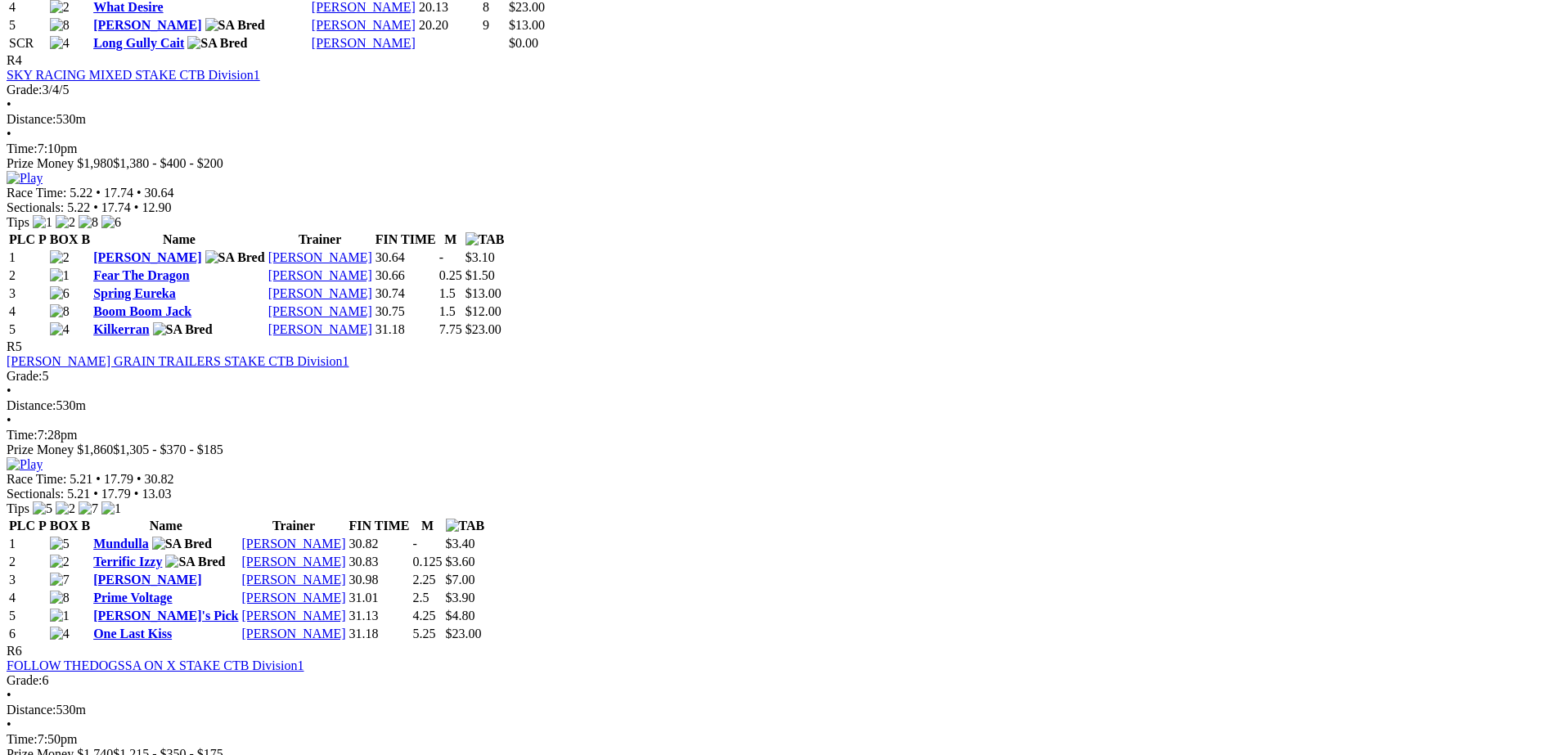
scroll to position [2148, 0]
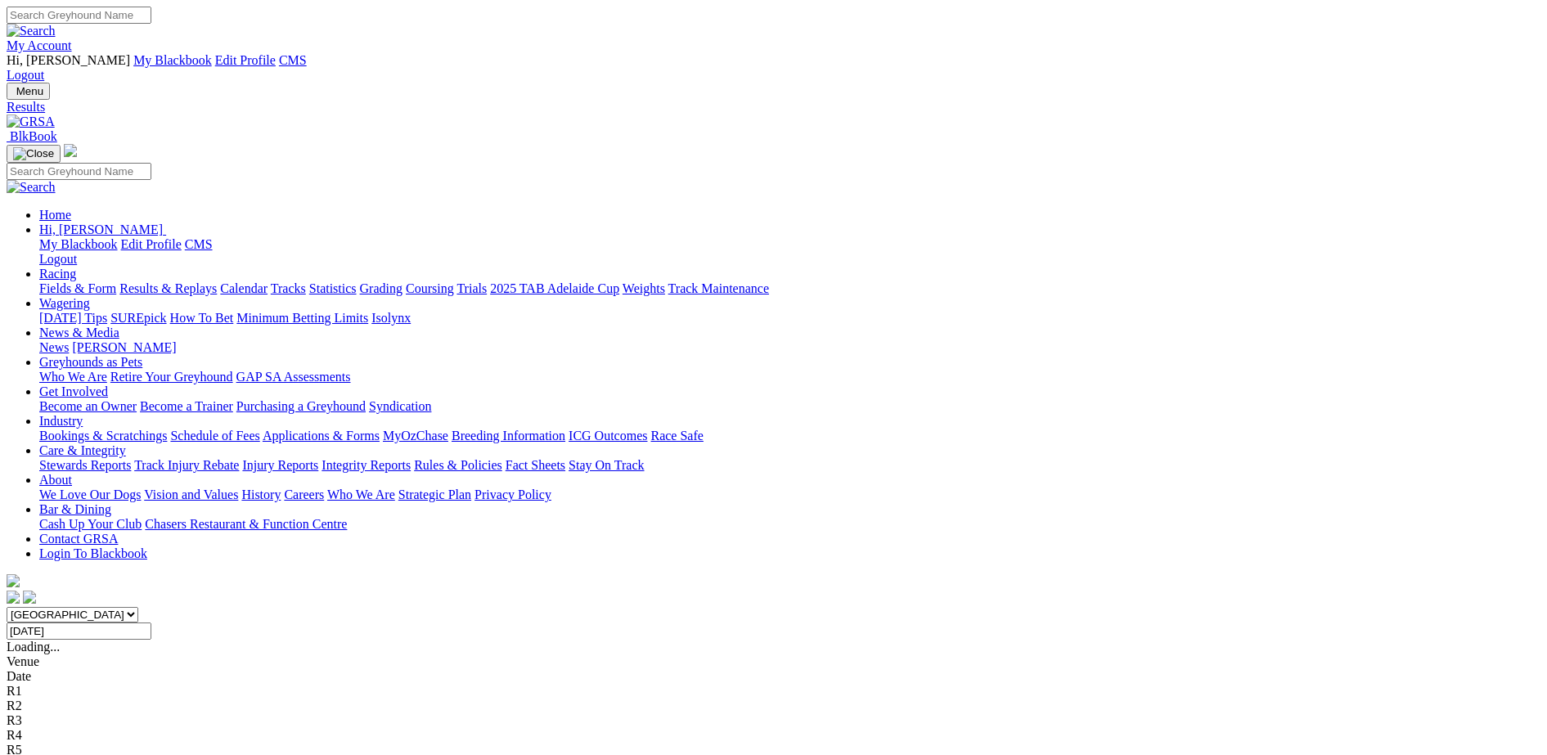
click at [151, 623] on input "[DATE]" at bounding box center [79, 631] width 145 height 17
type input "[DATE]"
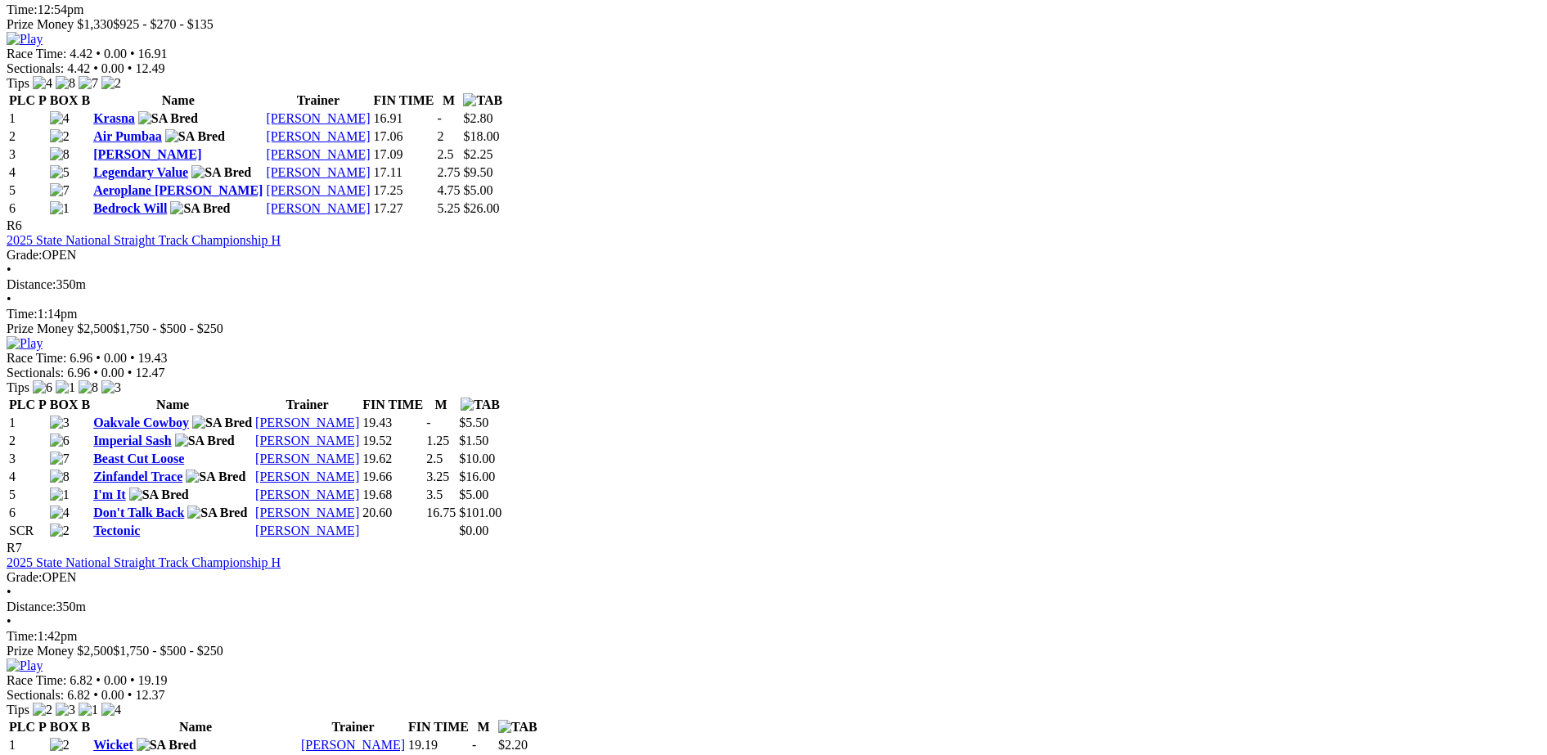
scroll to position [2138, 0]
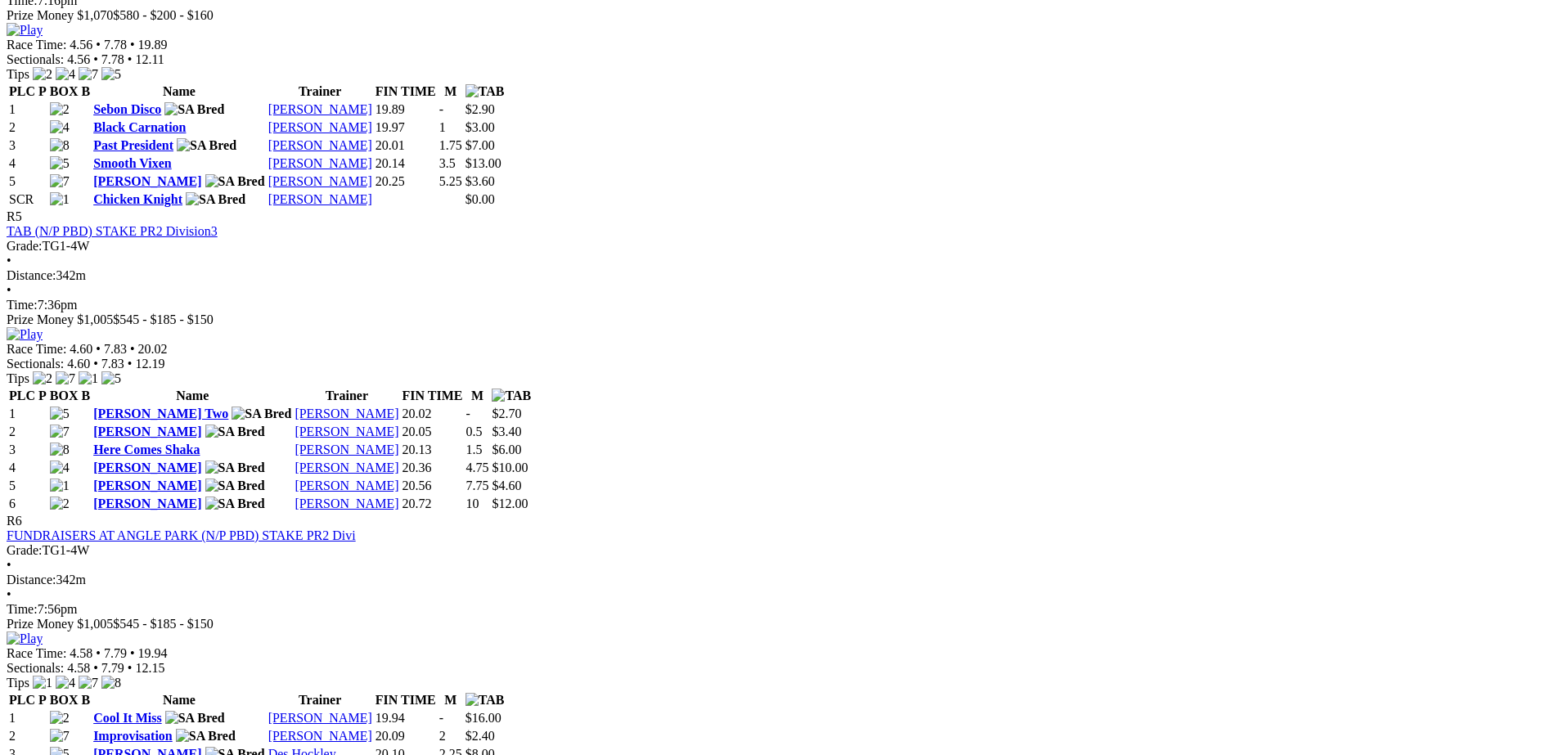
scroll to position [1909, 0]
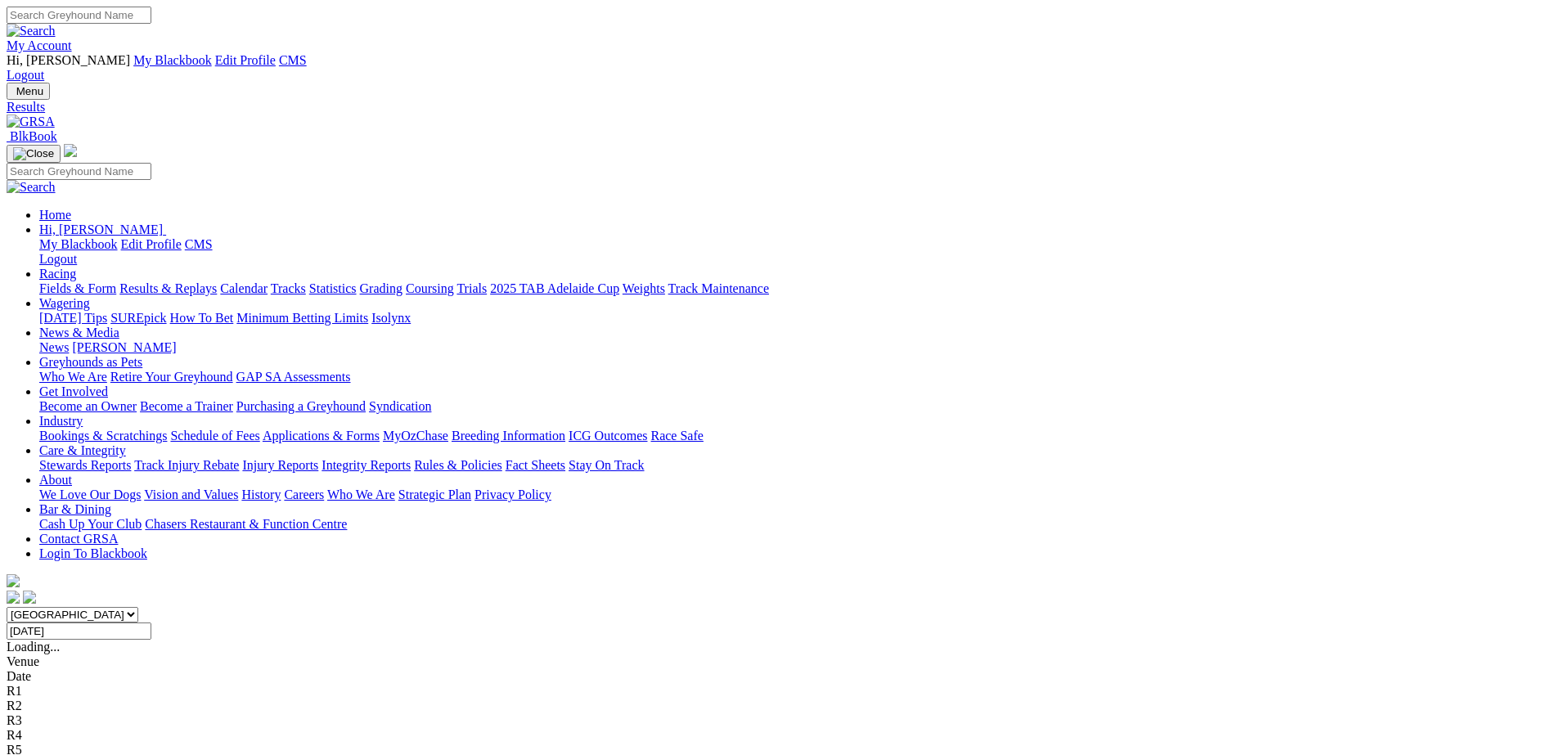
click at [151, 623] on input "Tuesday, 12 Aug 2025" at bounding box center [79, 631] width 145 height 17
type input "[DATE]"
click at [151, 623] on input "Wednesday, 13 Aug 2025" at bounding box center [79, 631] width 145 height 17
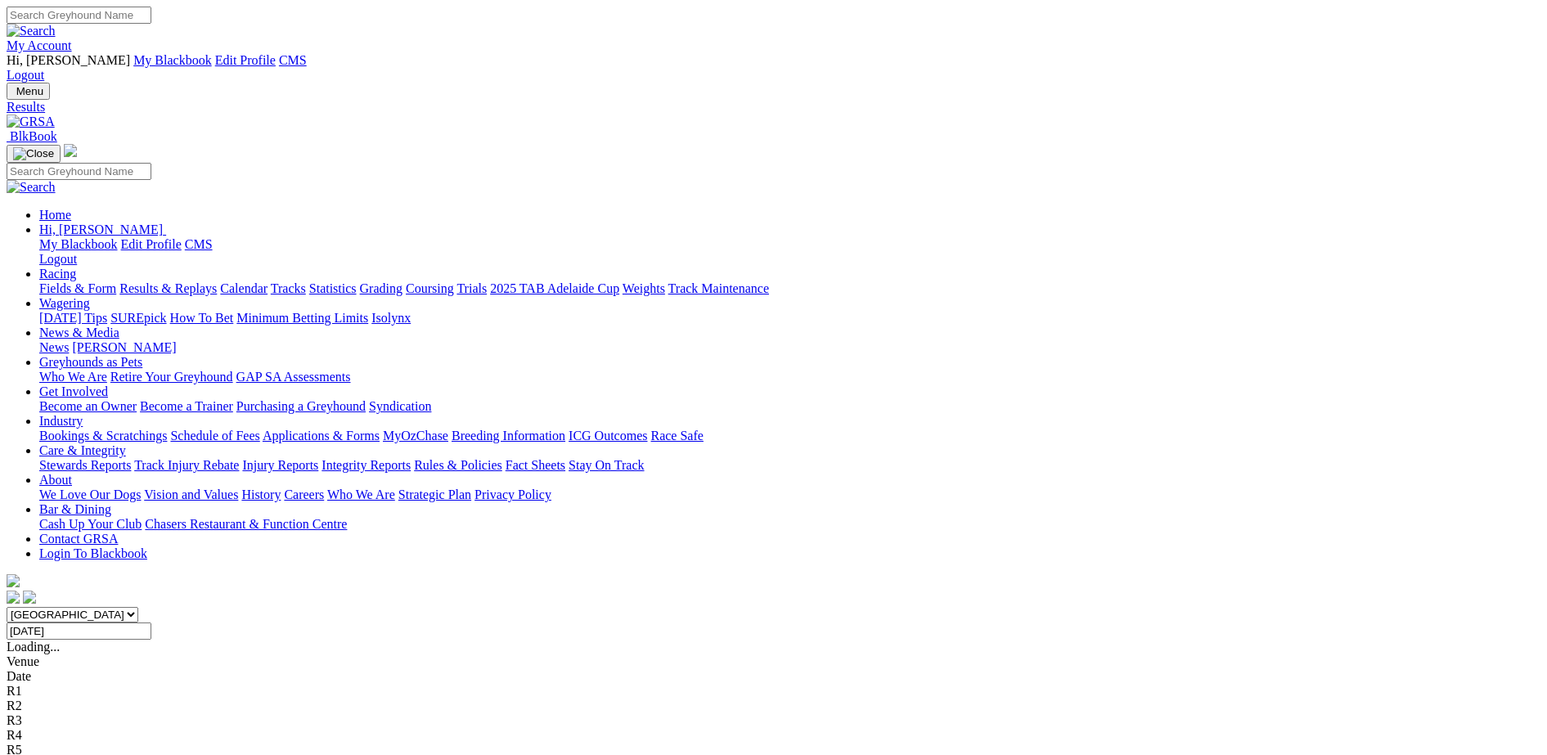
type input "[DATE]"
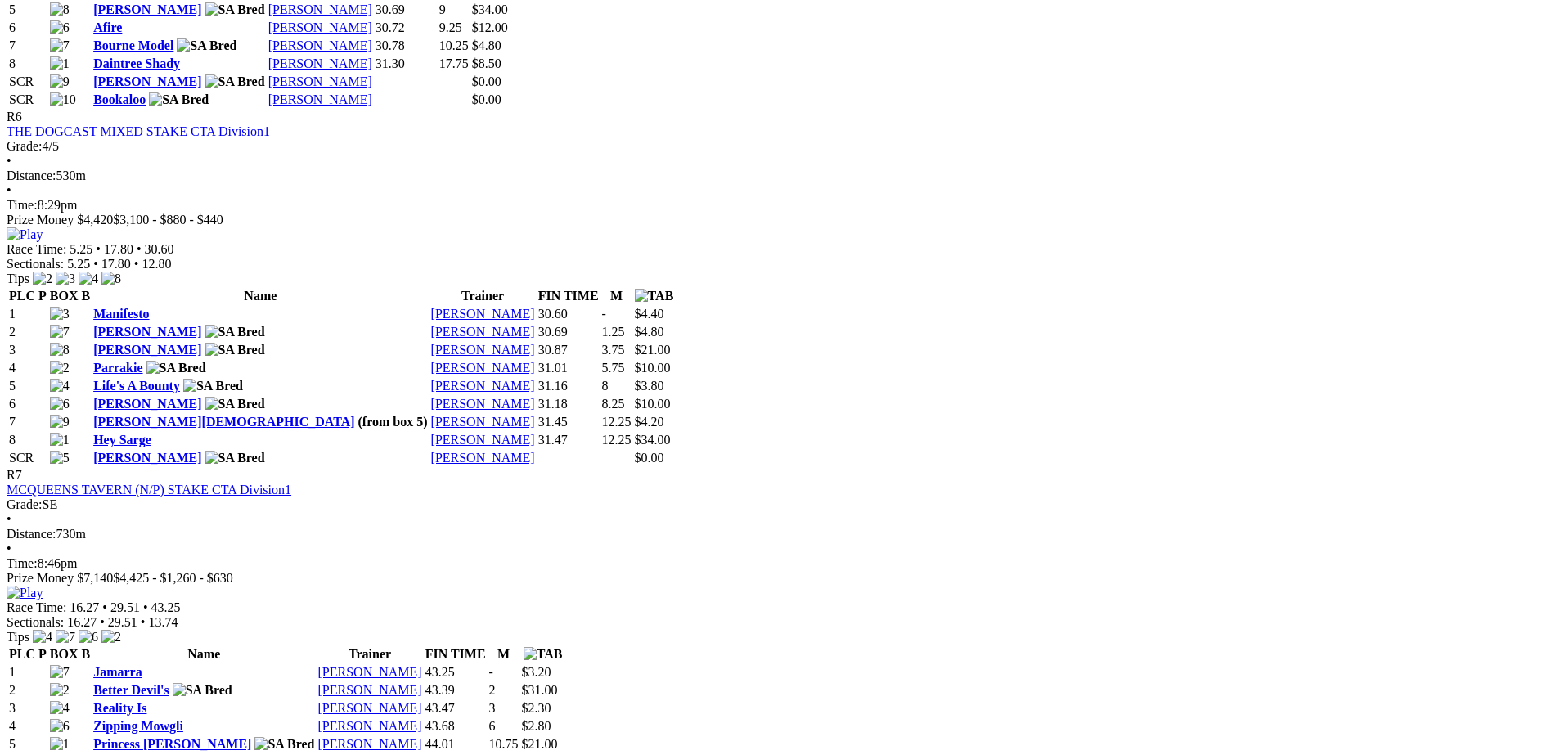
scroll to position [2387, 0]
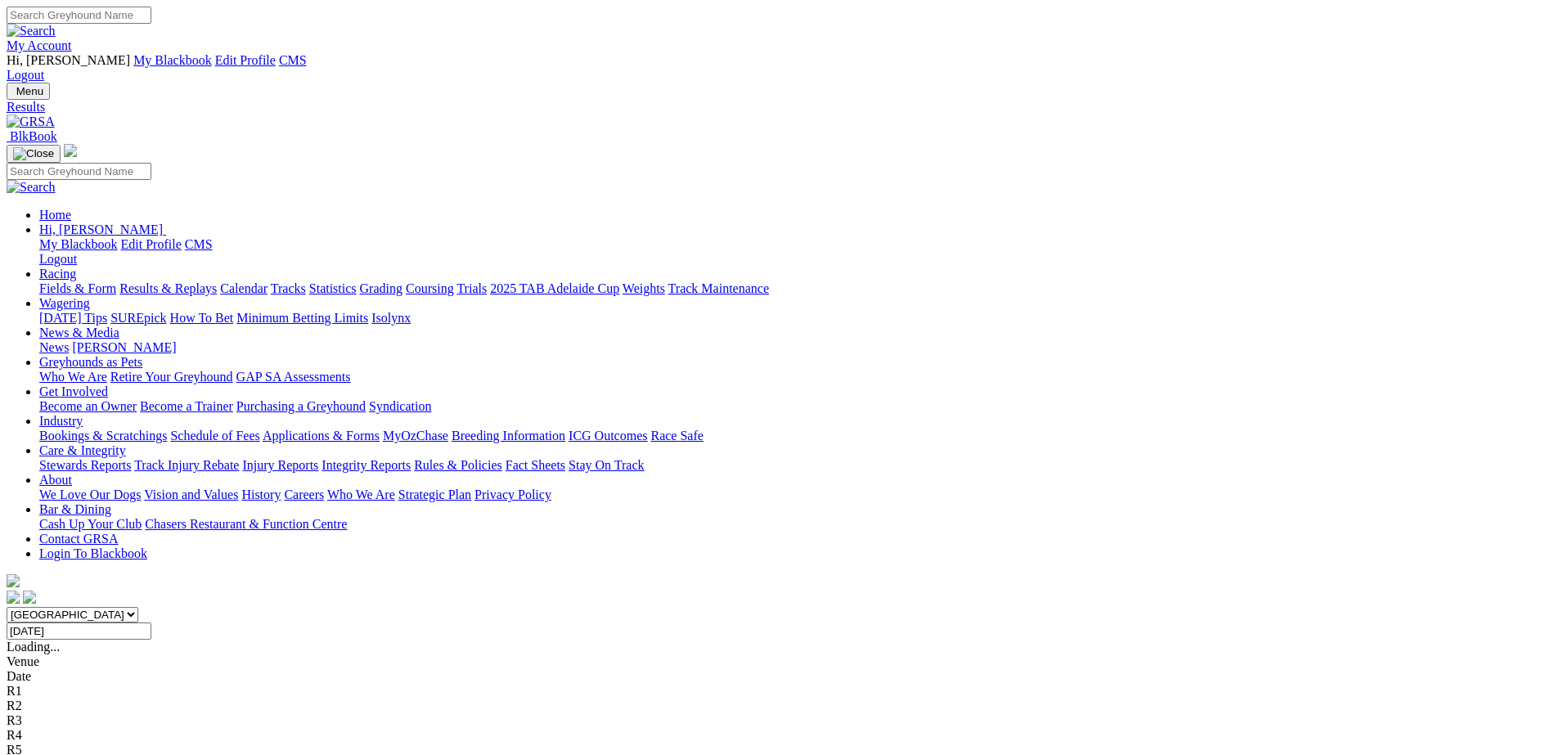
click at [151, 623] on input "Thursday, 14 Aug 2025" at bounding box center [79, 631] width 145 height 17
type input "[DATE]"
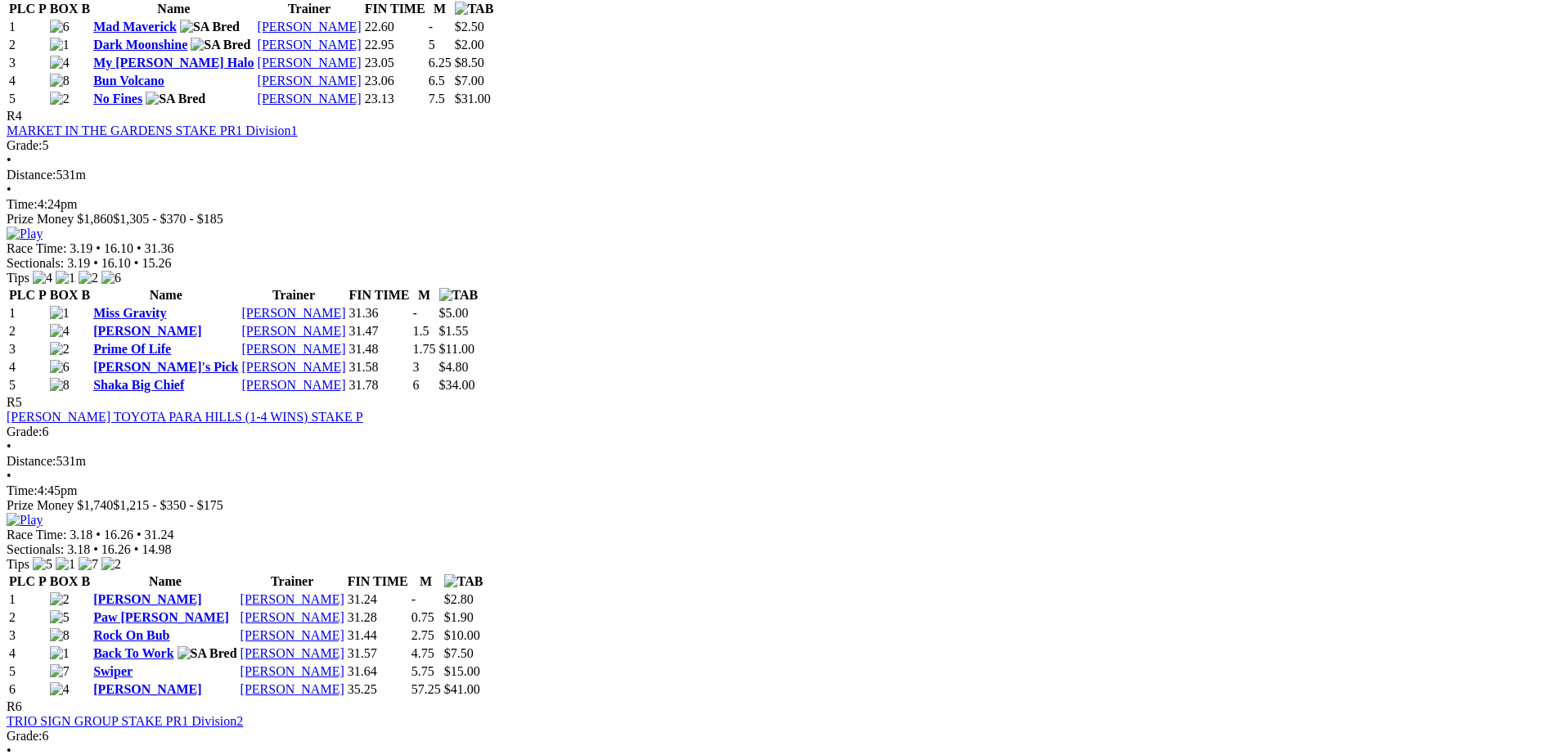
scroll to position [1671, 0]
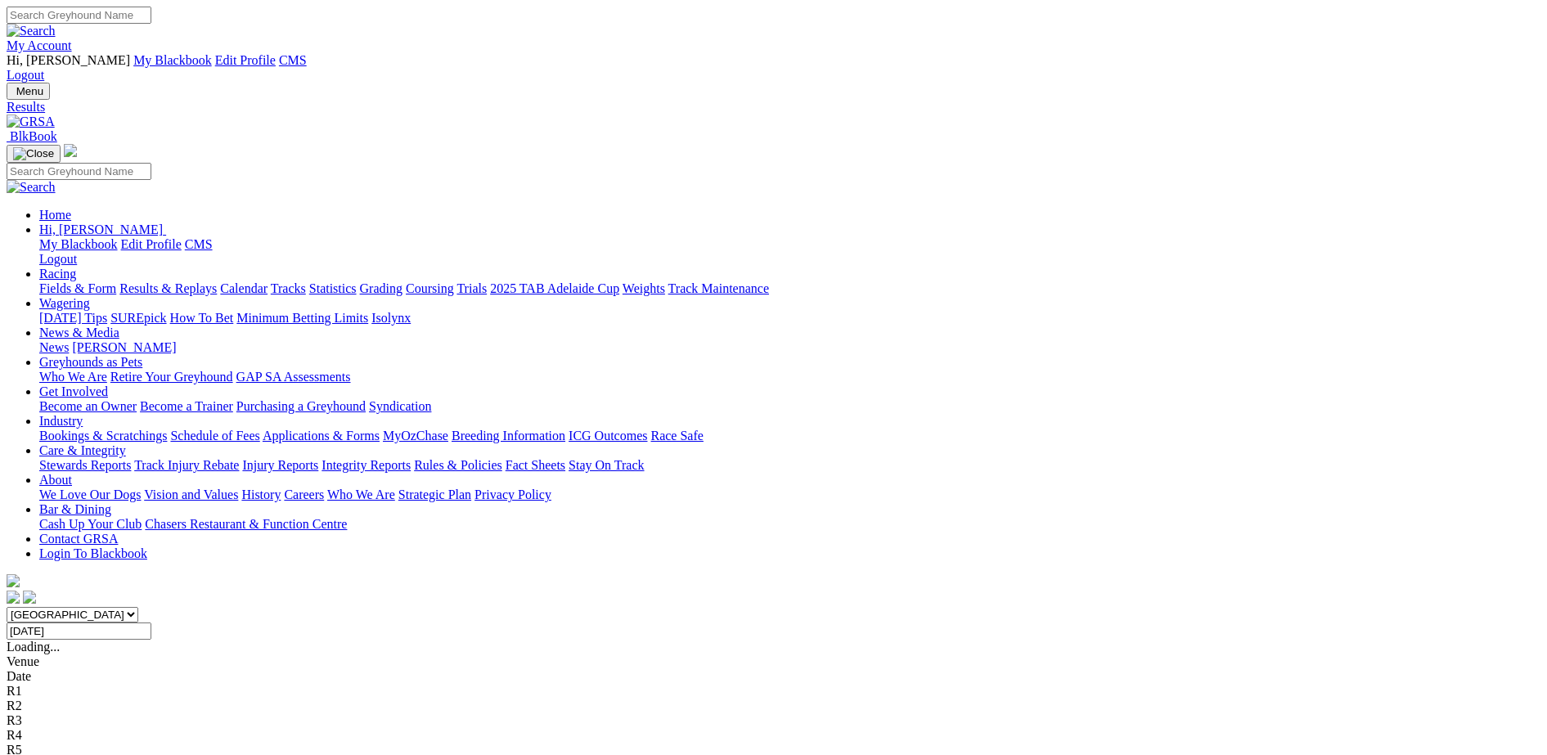
click at [151, 623] on input "[DATE]" at bounding box center [79, 631] width 145 height 17
type input "[DATE]"
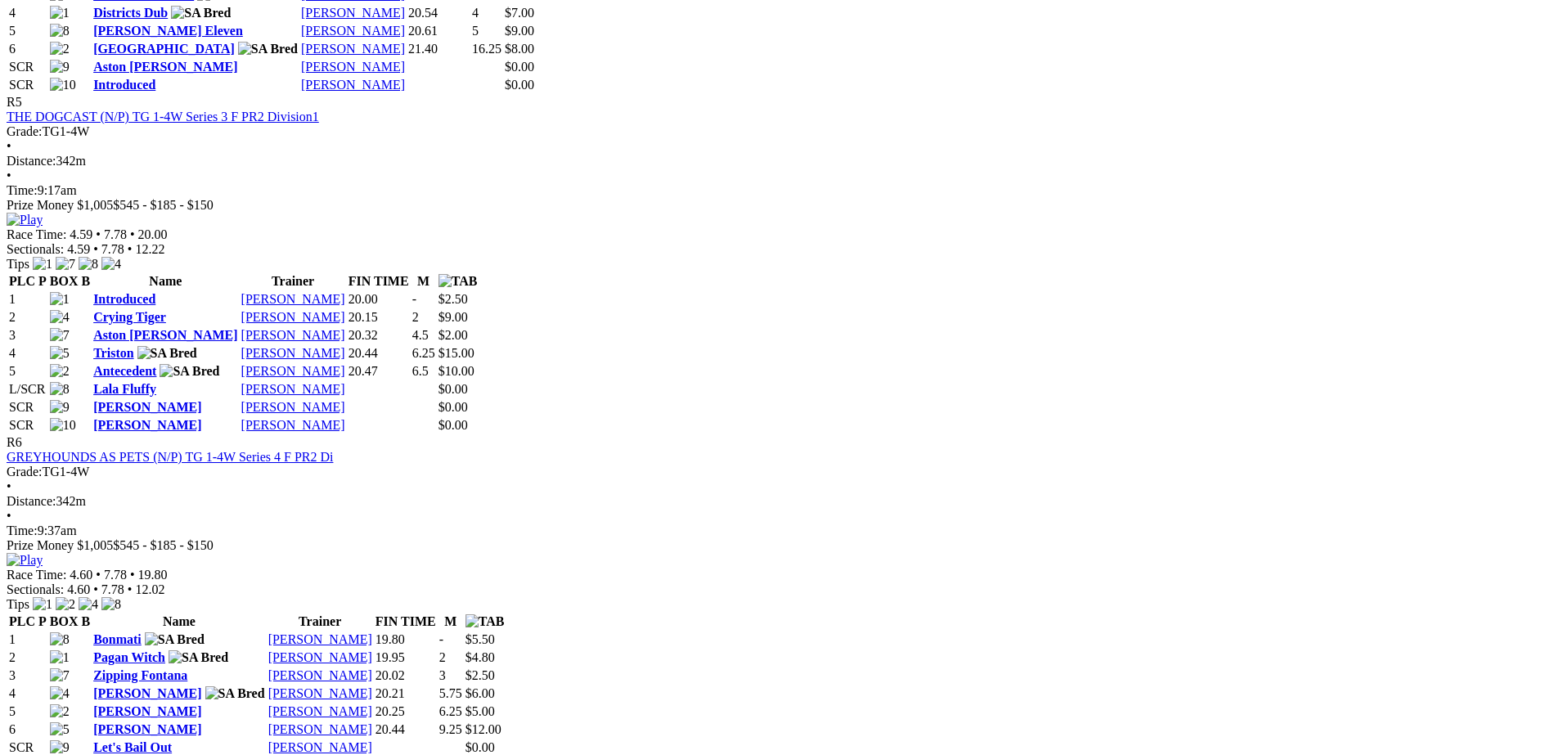
scroll to position [2148, 0]
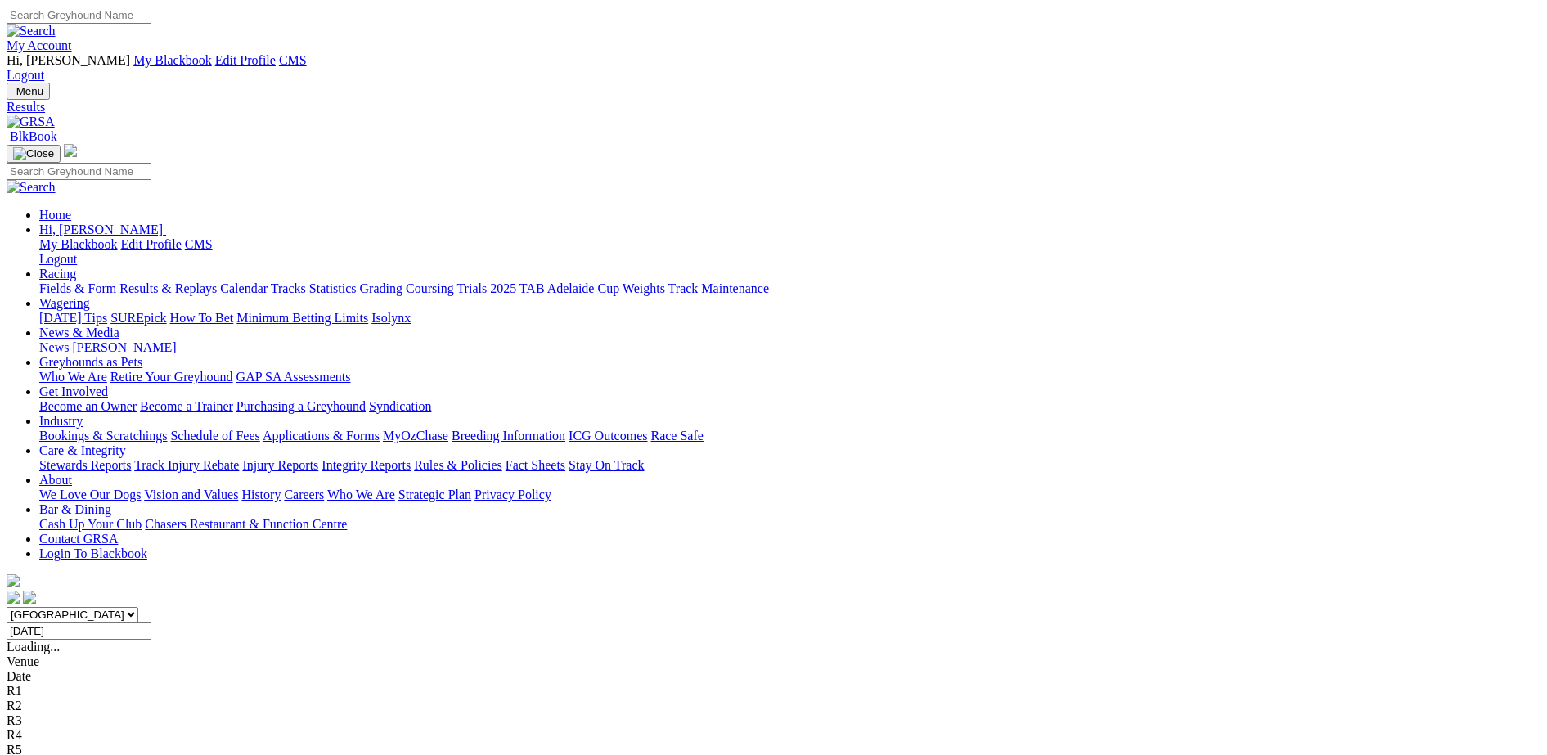
click at [151, 623] on input "Saturday, 16 Aug 2025" at bounding box center [79, 631] width 145 height 17
type input "[DATE]"
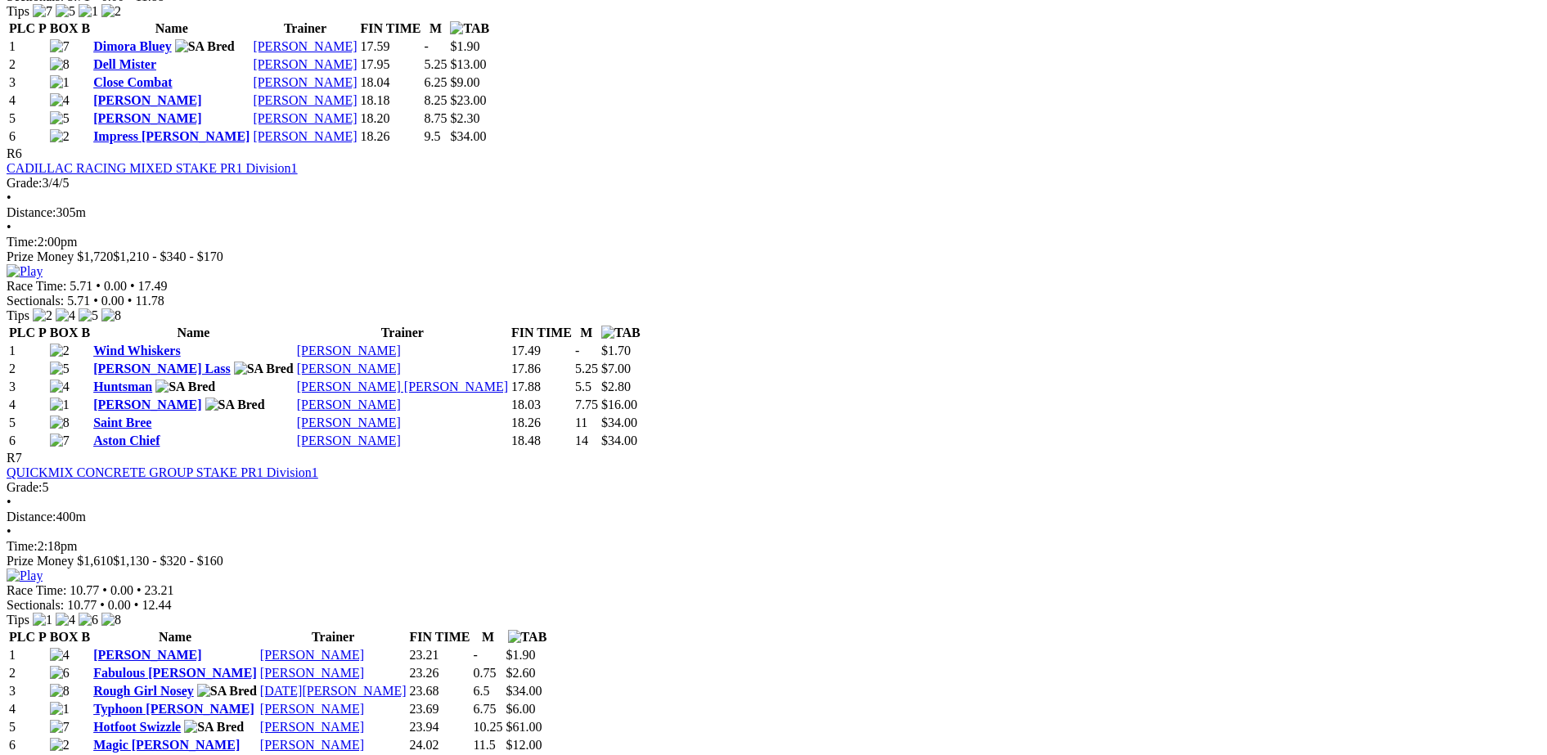
scroll to position [2387, 0]
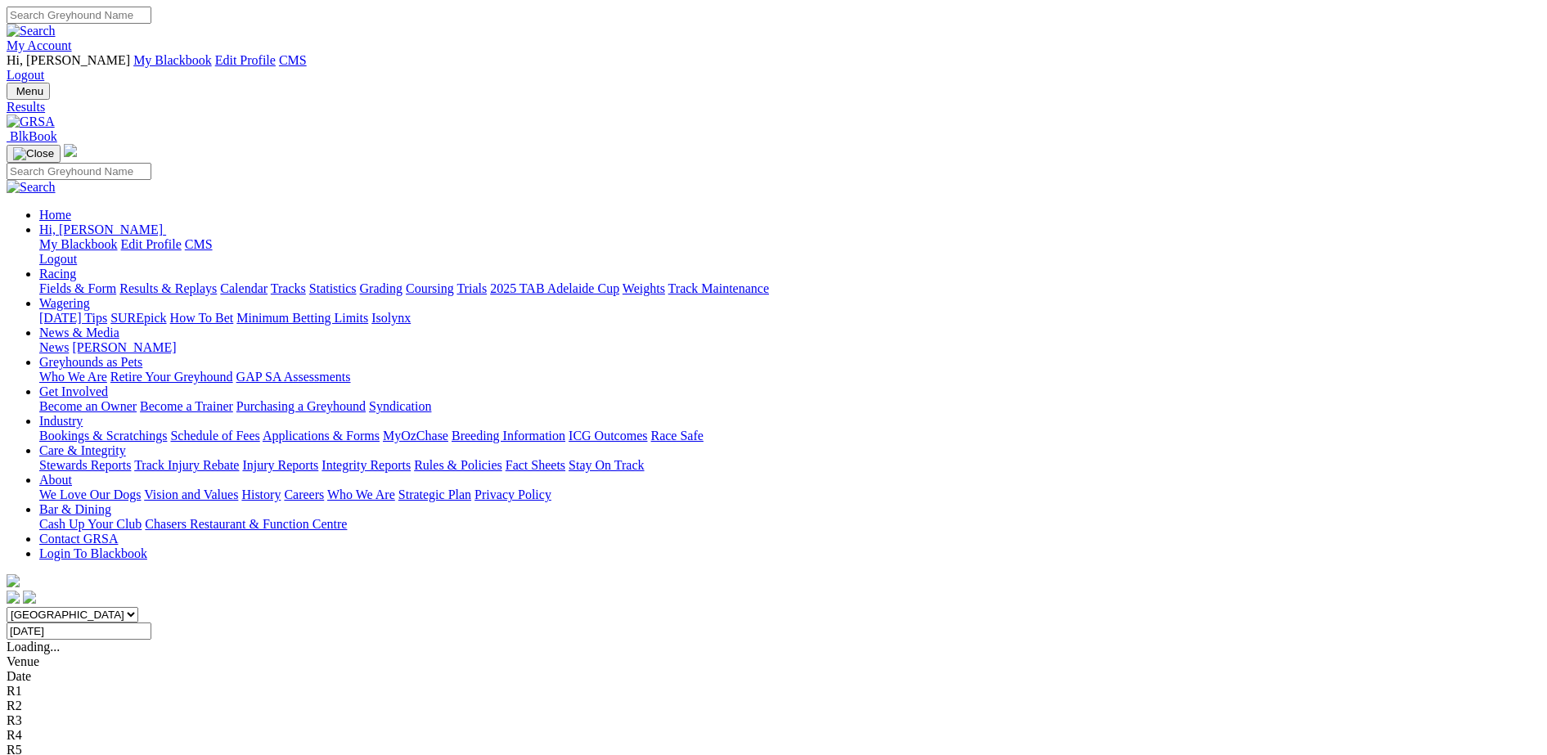
click at [151, 623] on input "Sunday, 17 Aug 2025" at bounding box center [79, 631] width 145 height 17
type input "[DATE]"
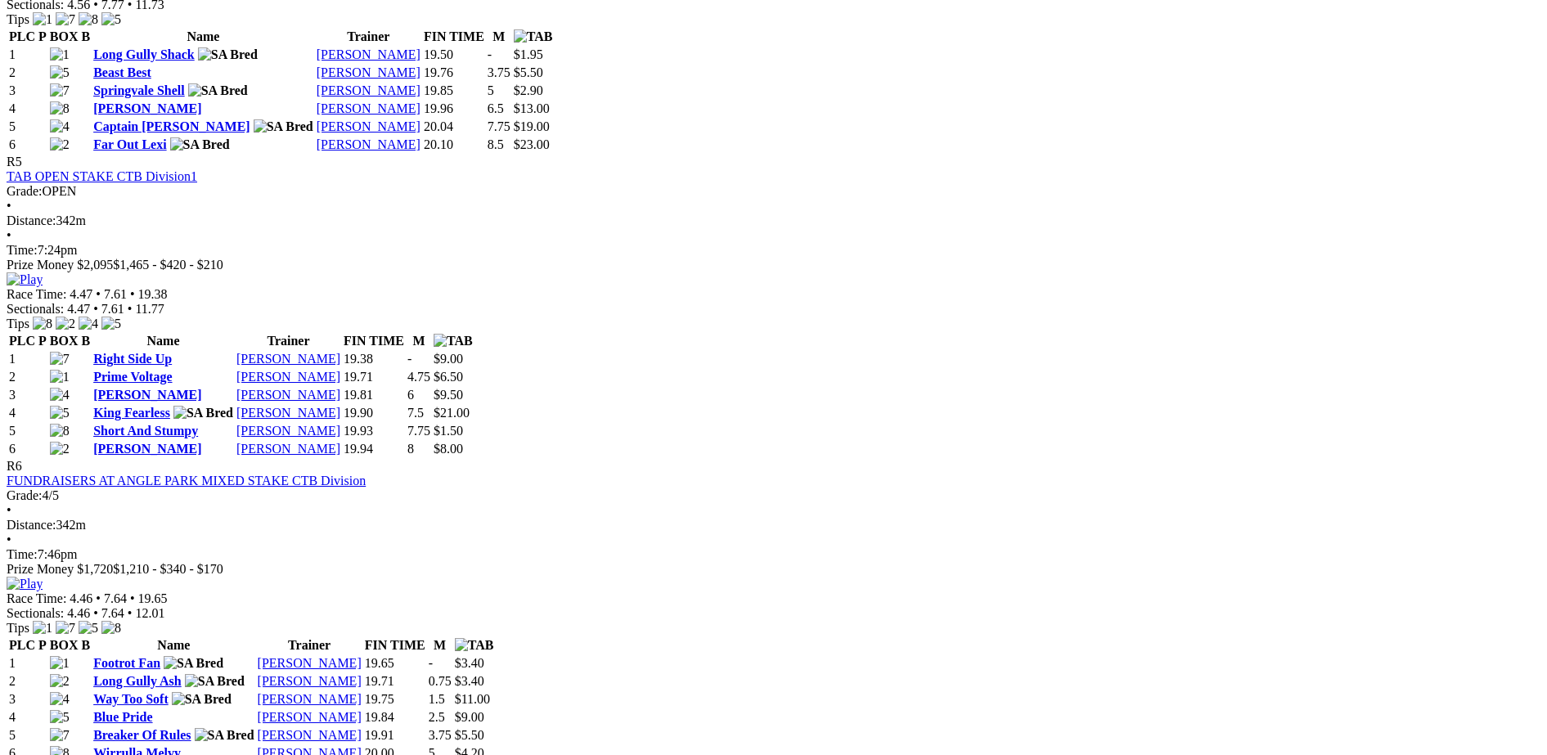
scroll to position [1909, 0]
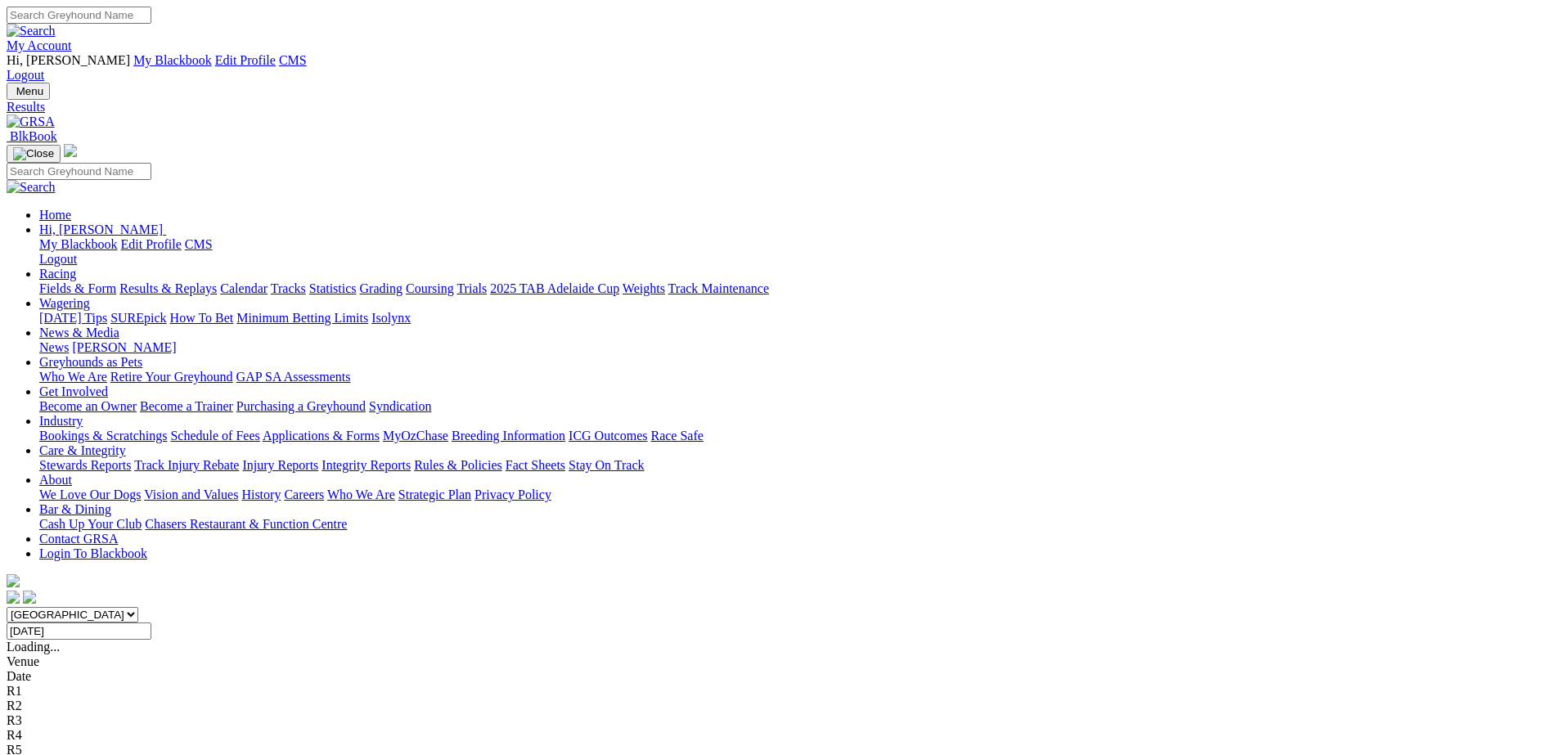
click at [151, 623] on input "[DATE]" at bounding box center [79, 631] width 145 height 17
click at [151, 623] on input "Monday, 18 Aug 2025" at bounding box center [79, 631] width 145 height 17
type input "[DATE]"
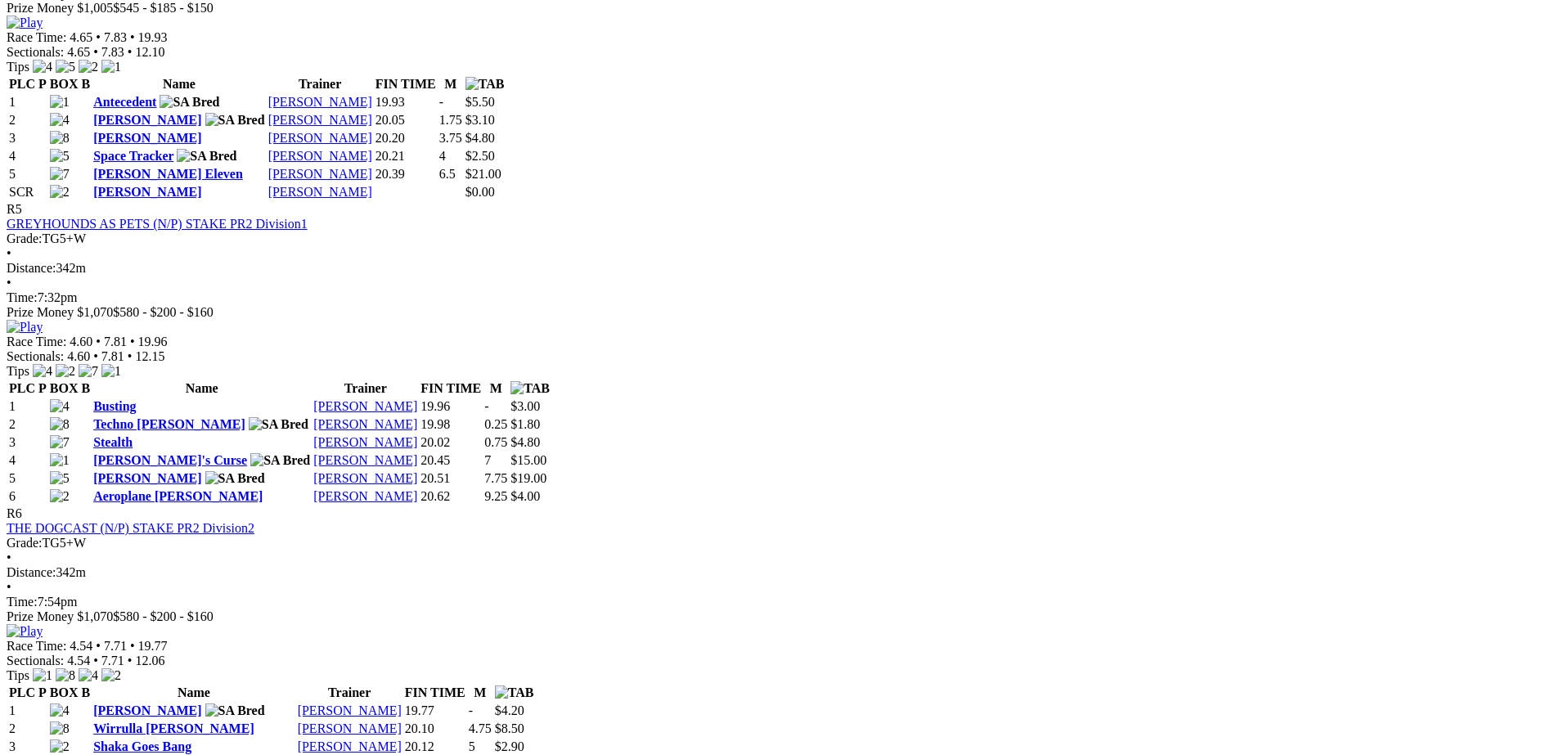
scroll to position [1909, 0]
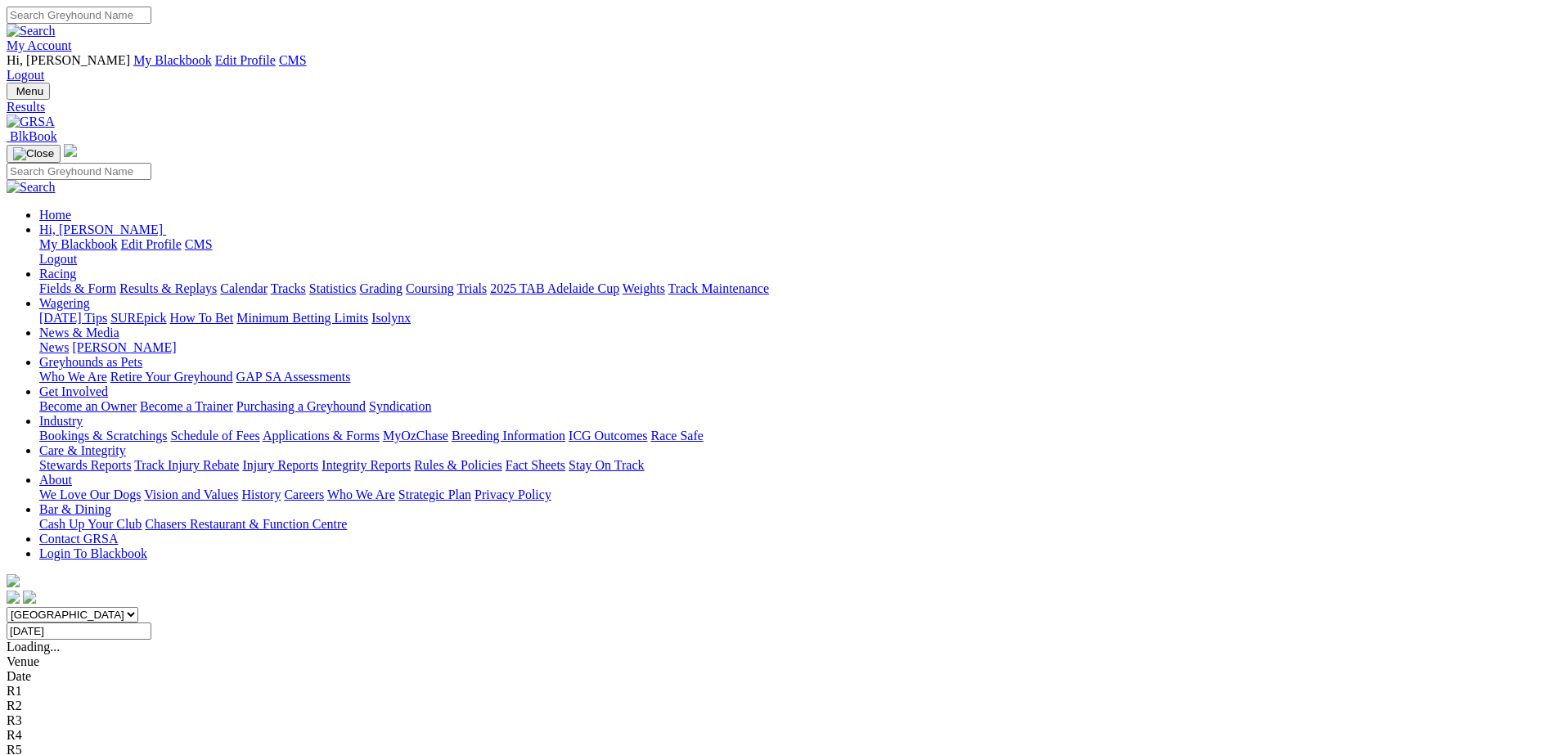
click at [151, 623] on input "Tuesday, 19 Aug 2025" at bounding box center [79, 631] width 145 height 17
type input "[DATE]"
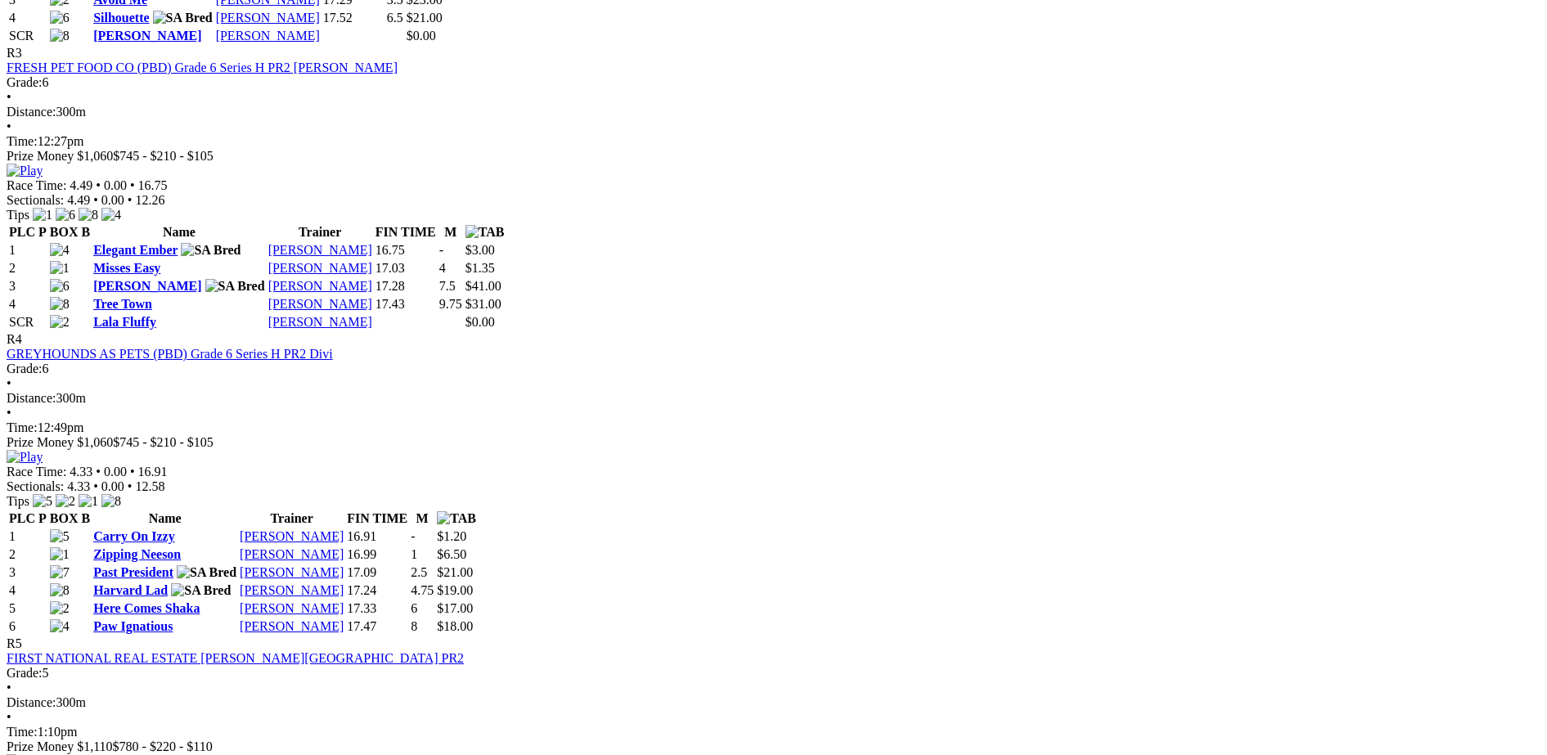
scroll to position [1432, 0]
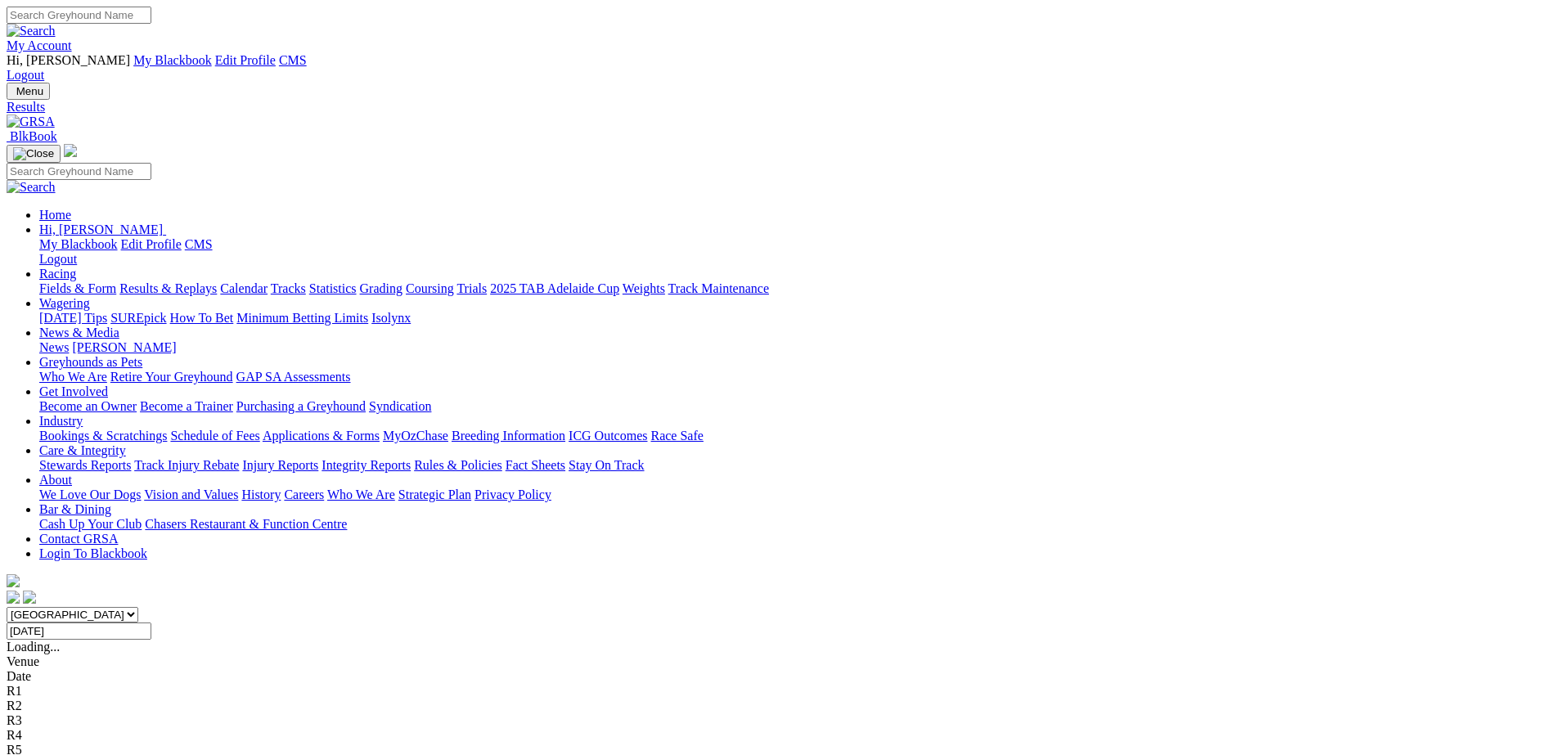
click at [151, 623] on input "Wednesday, 20 Aug 2025" at bounding box center [79, 631] width 145 height 17
type input "[DATE]"
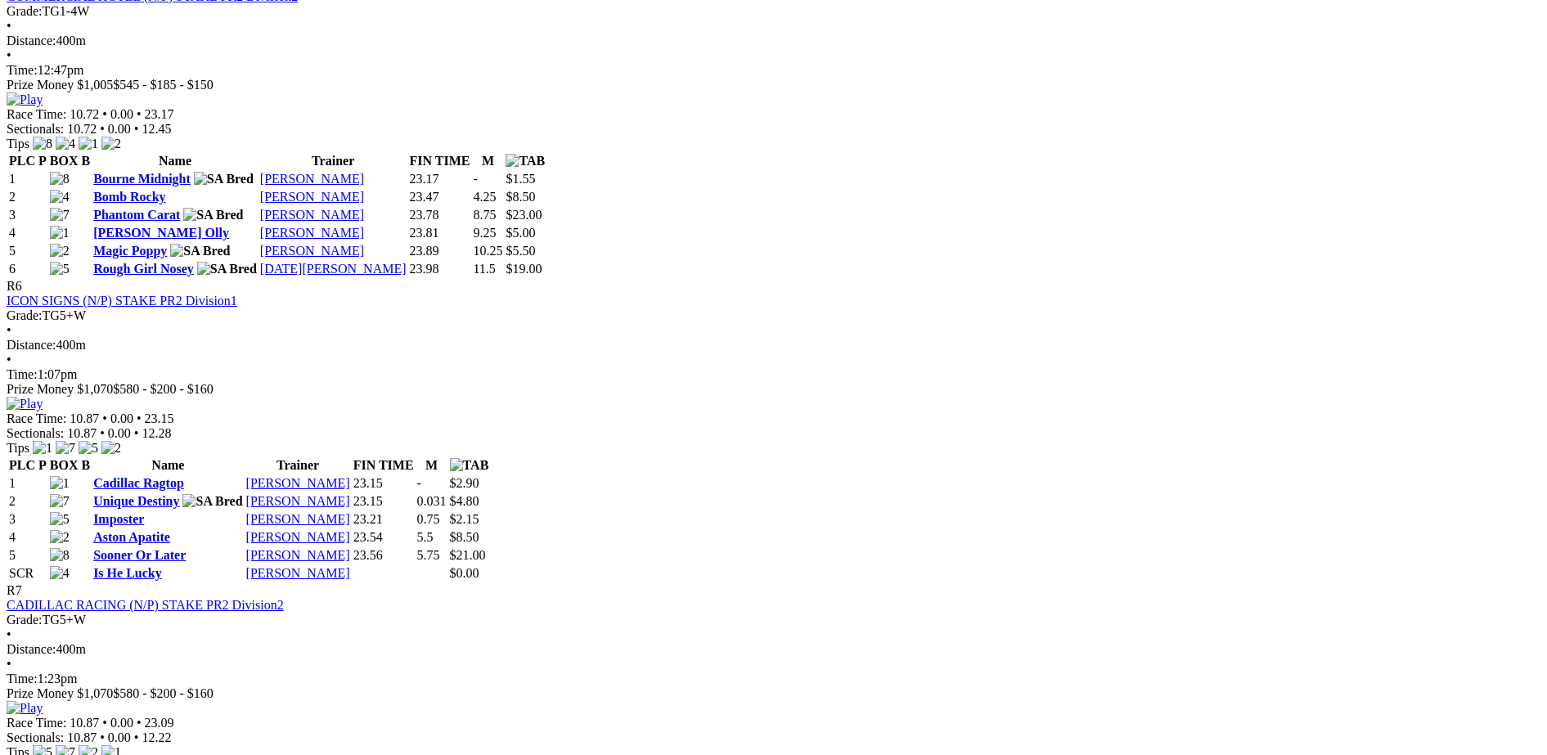
scroll to position [2148, 0]
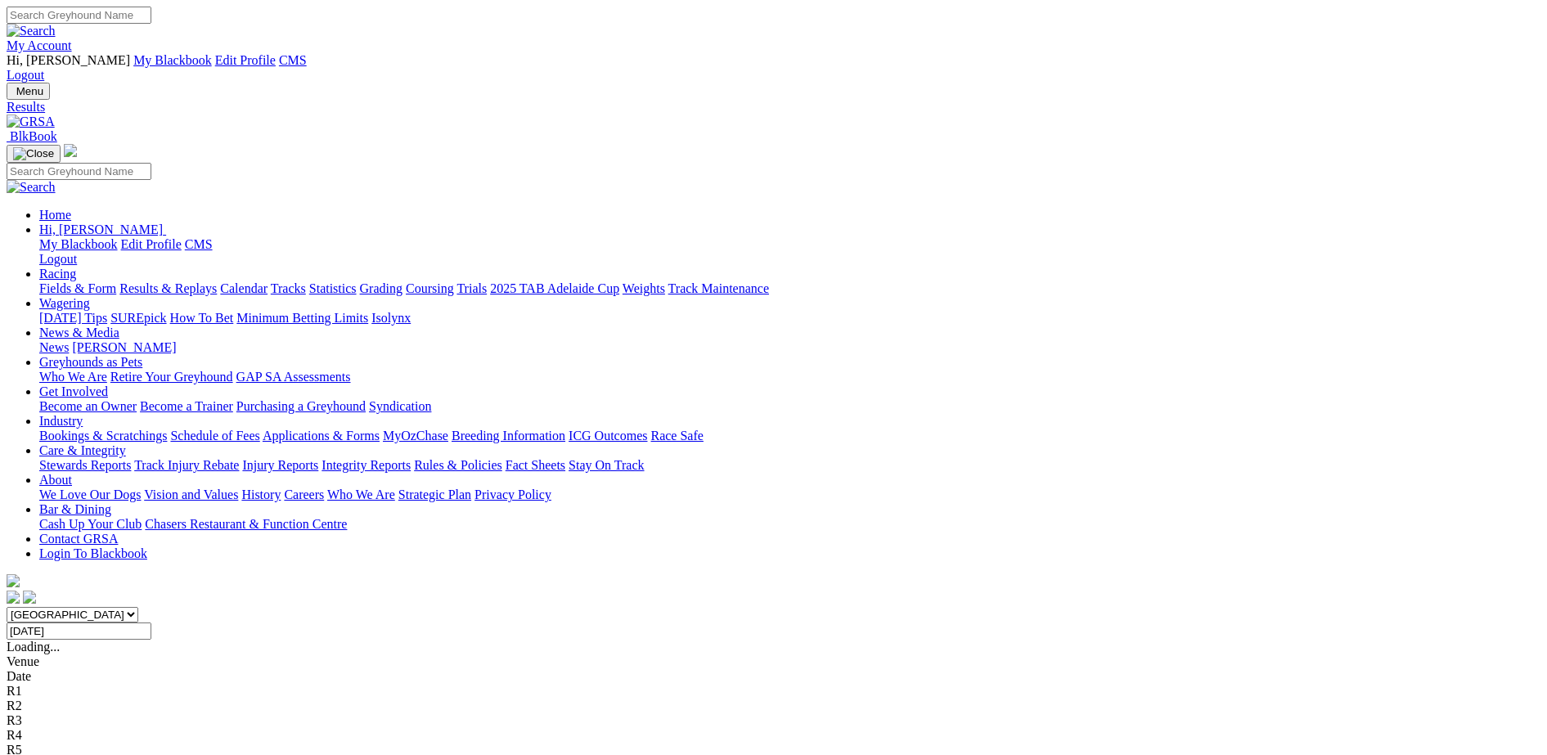
click at [151, 623] on input "Thursday, 21 Aug 2025" at bounding box center [79, 631] width 145 height 17
type input "[DATE]"
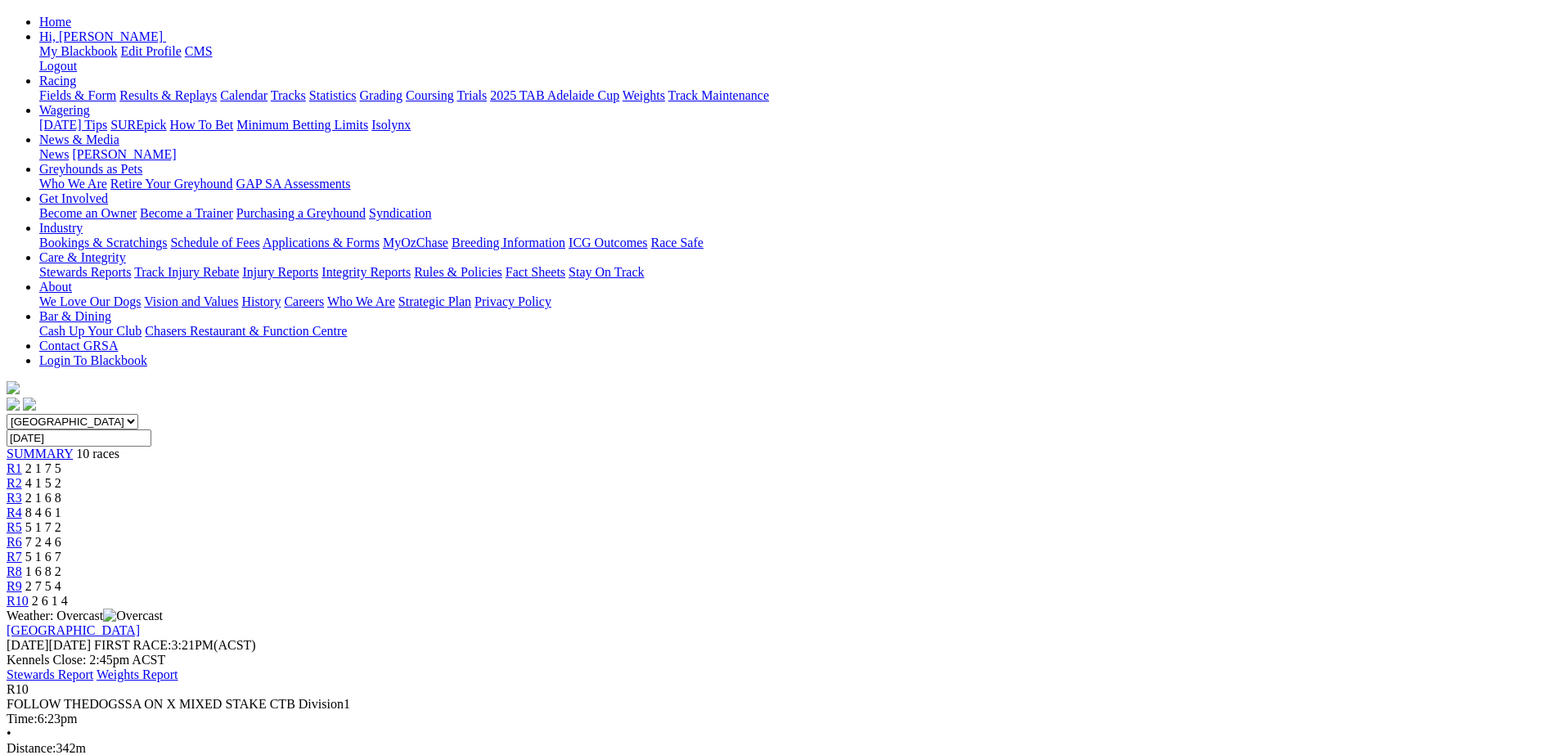
scroll to position [239, 0]
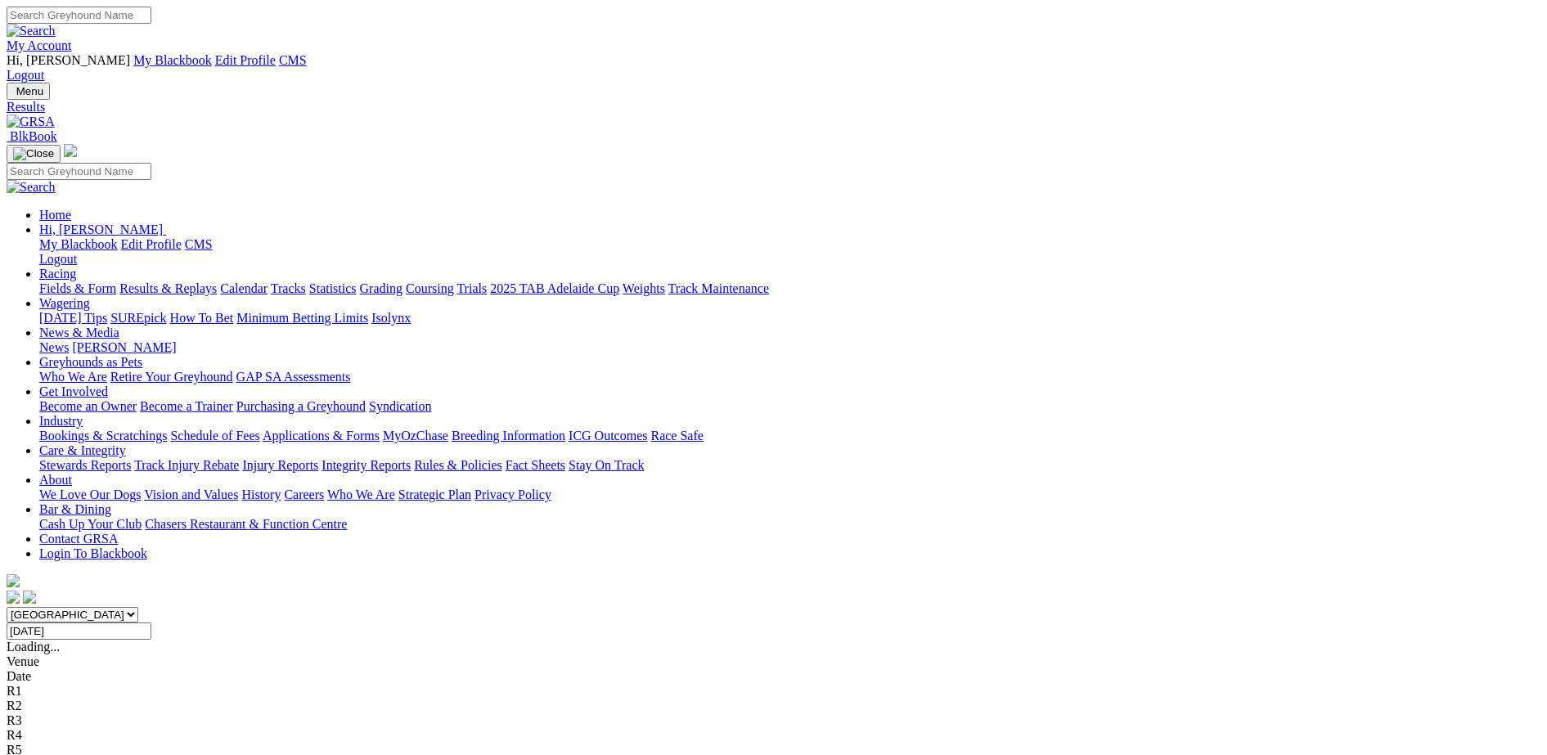
click at [151, 623] on input "Friday, 22 Aug 2025" at bounding box center [79, 631] width 145 height 17
click at [151, 623] on input "Saturday, 23 Aug 2025" at bounding box center [79, 631] width 145 height 17
type input "[DATE]"
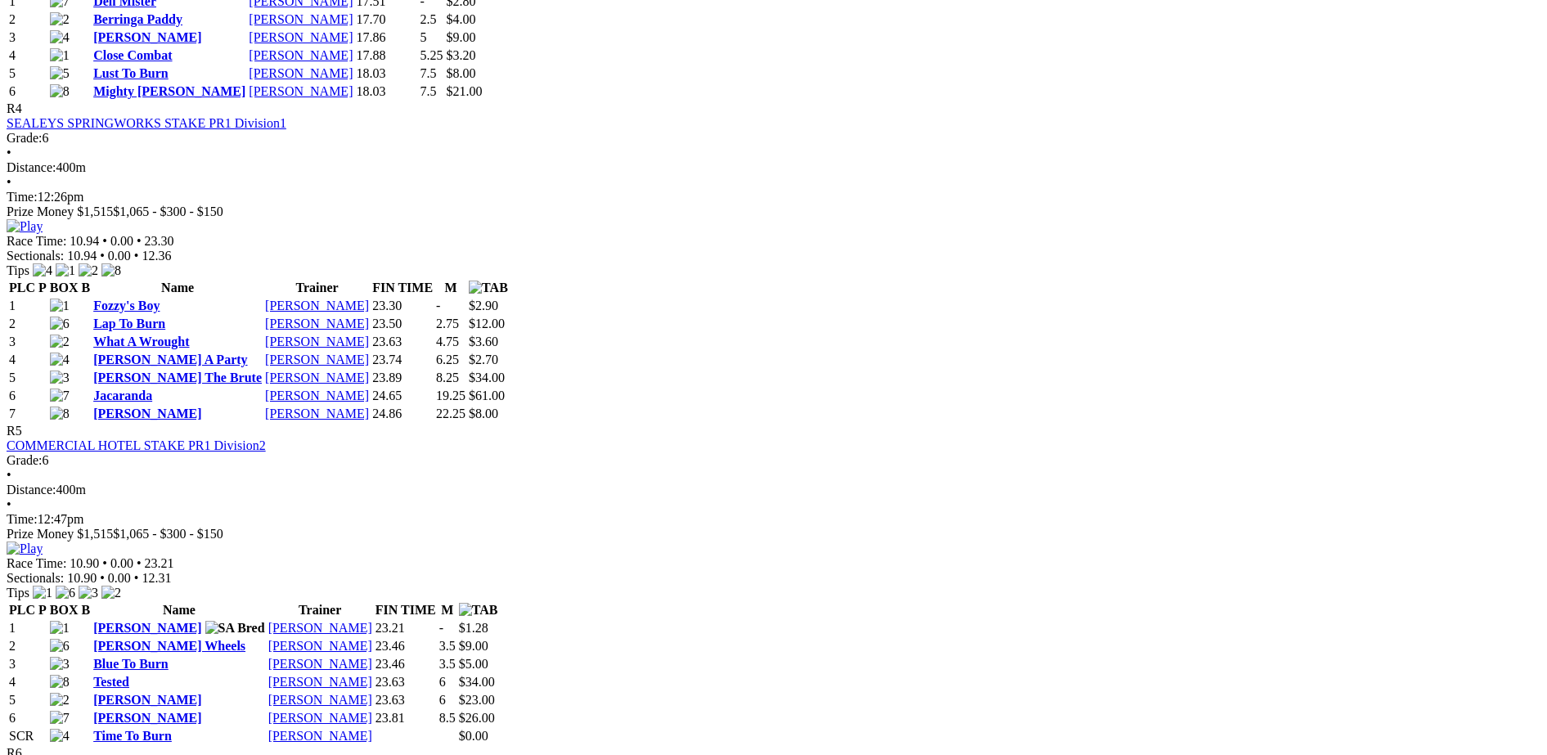
scroll to position [1671, 0]
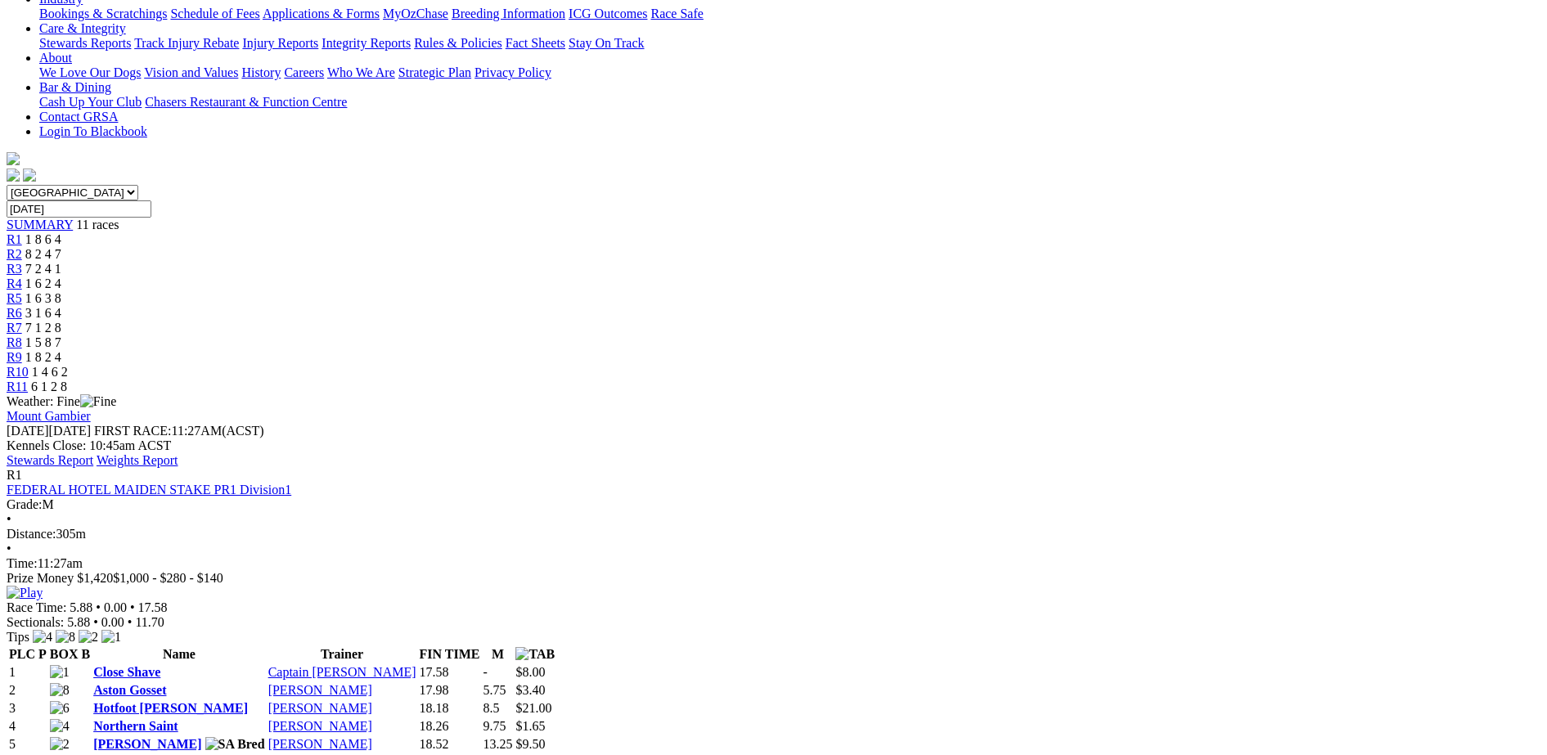
scroll to position [0, 0]
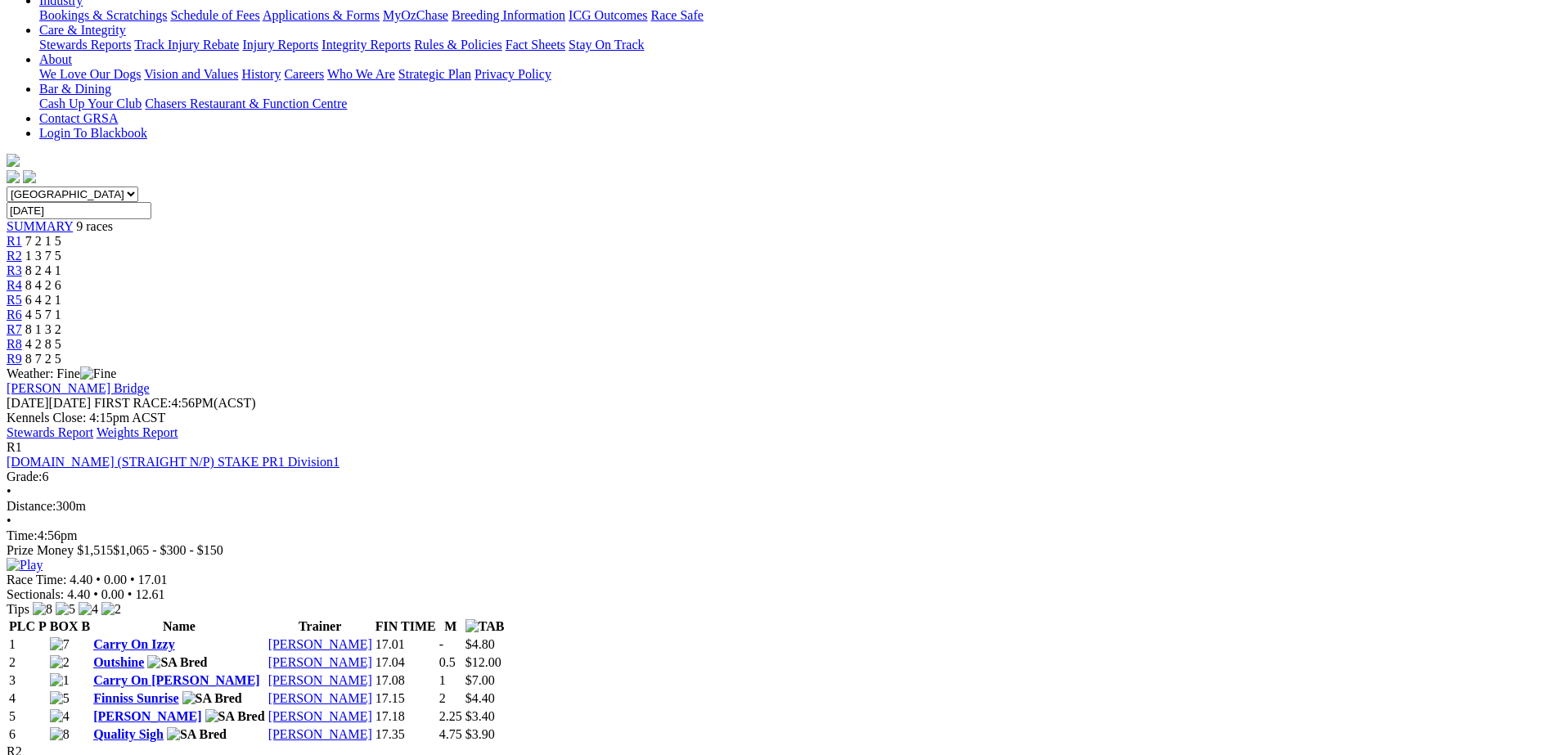
scroll to position [477, 0]
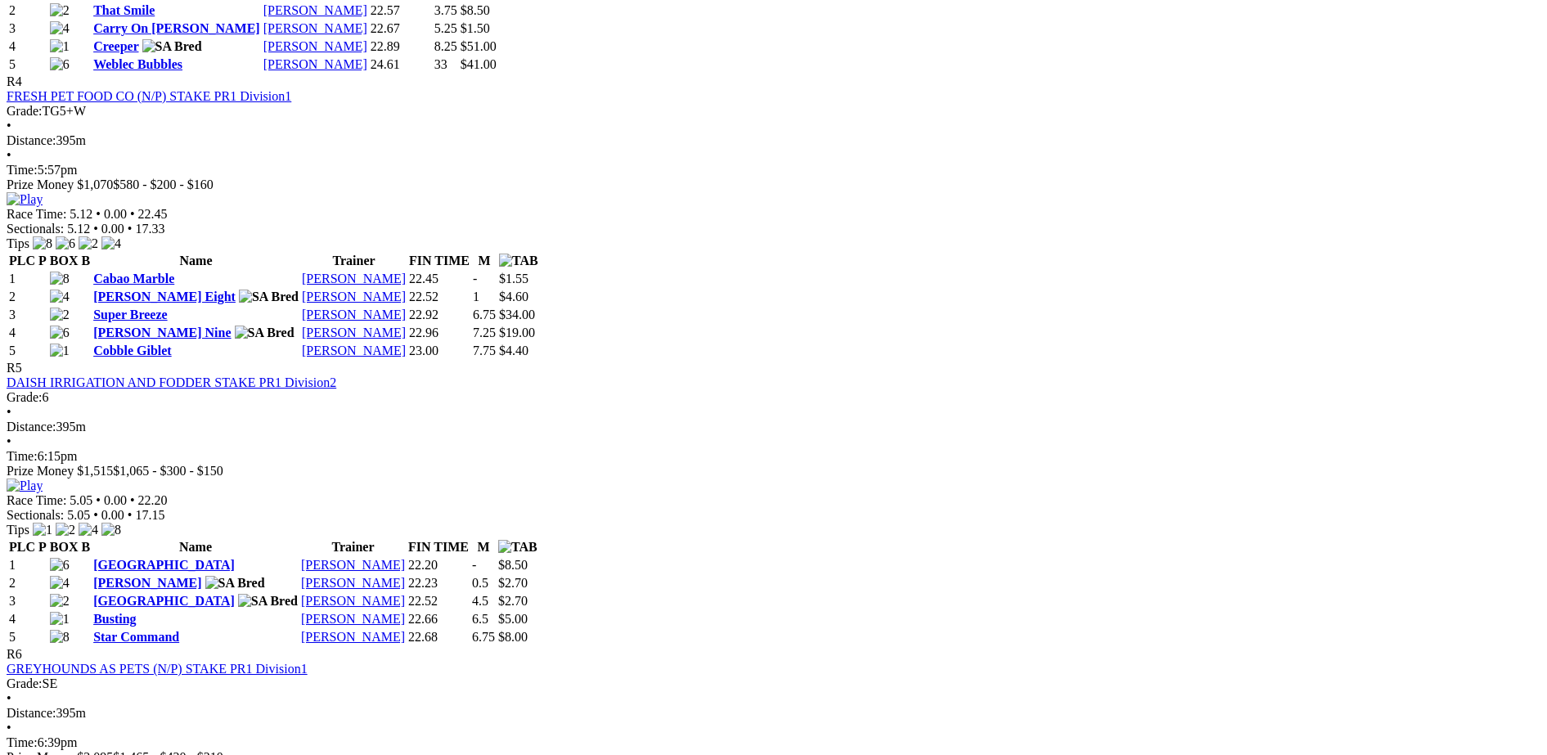
scroll to position [1671, 0]
